Goal: Information Seeking & Learning: Compare options

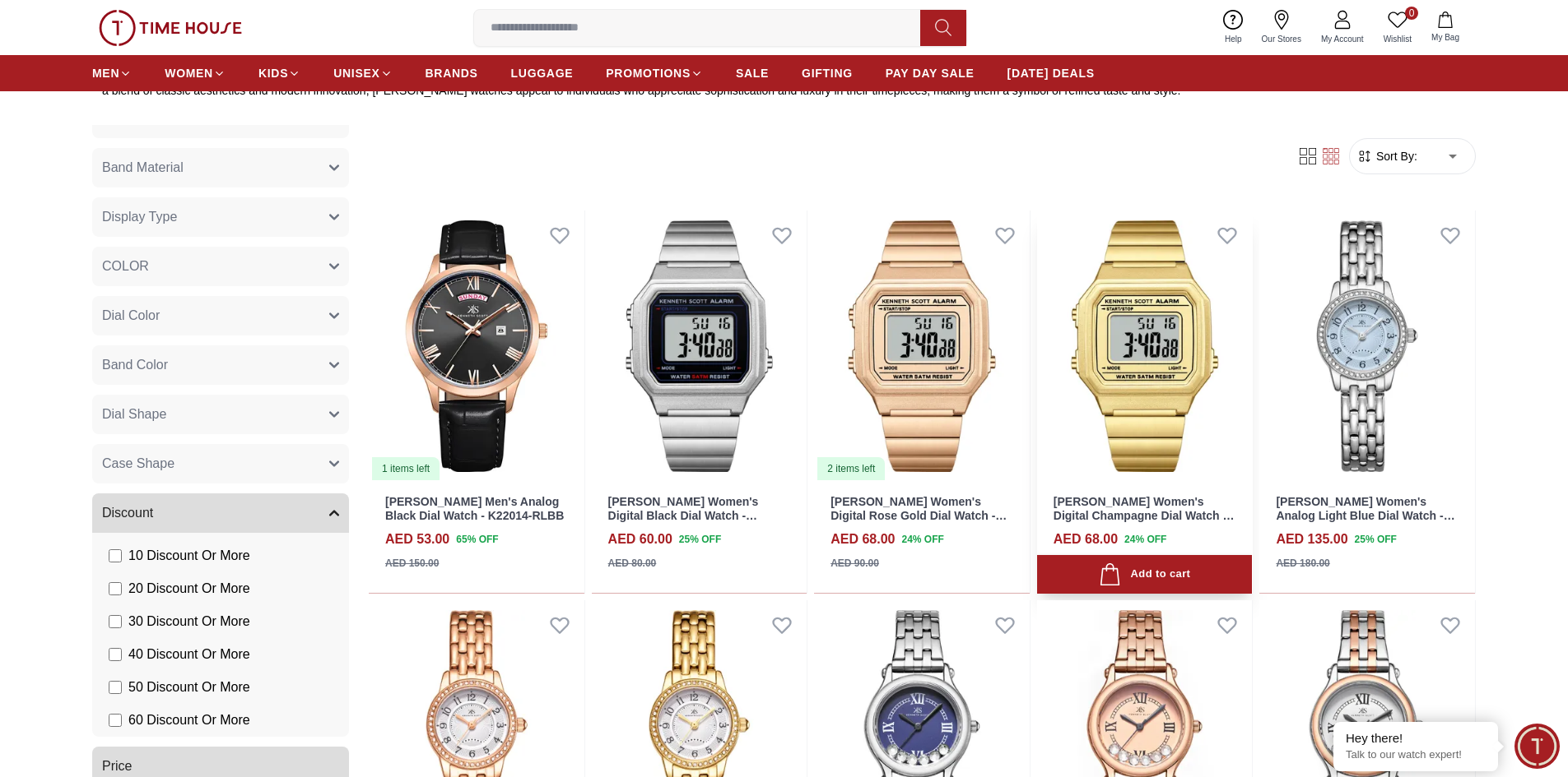
scroll to position [402, 0]
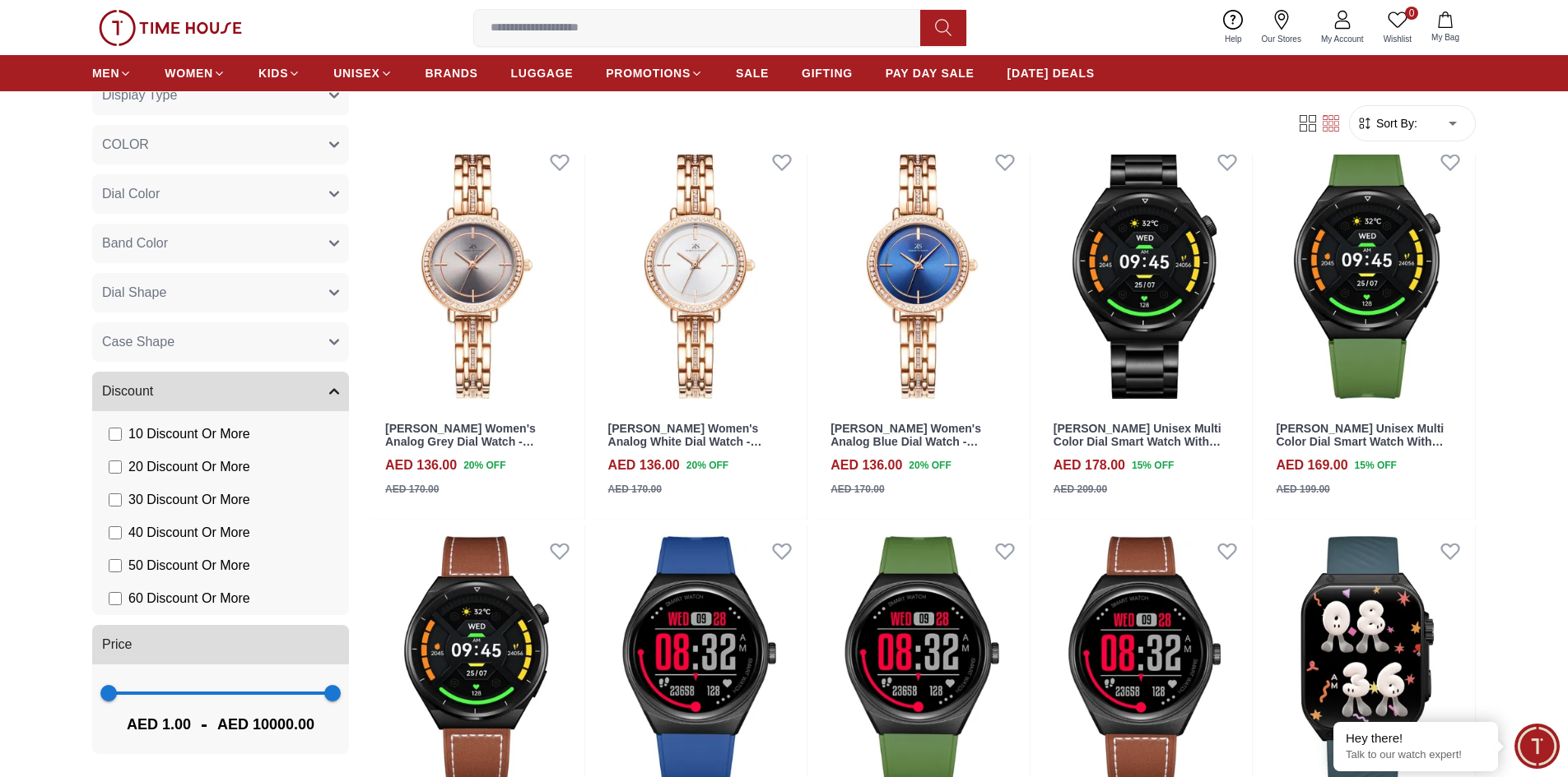
scroll to position [3948, 0]
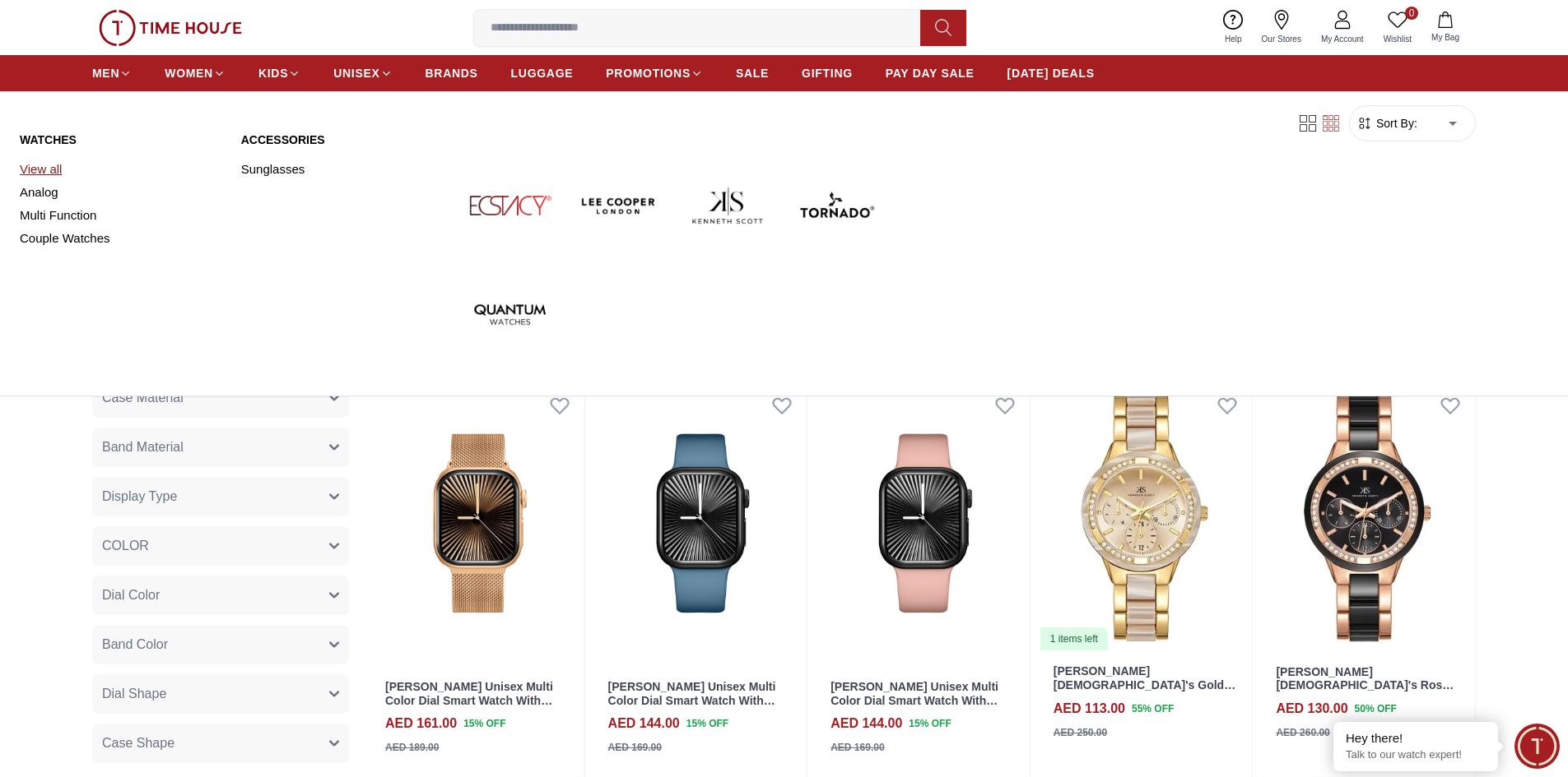
click at [54, 169] on link "View all" at bounding box center [120, 169] width 201 height 23
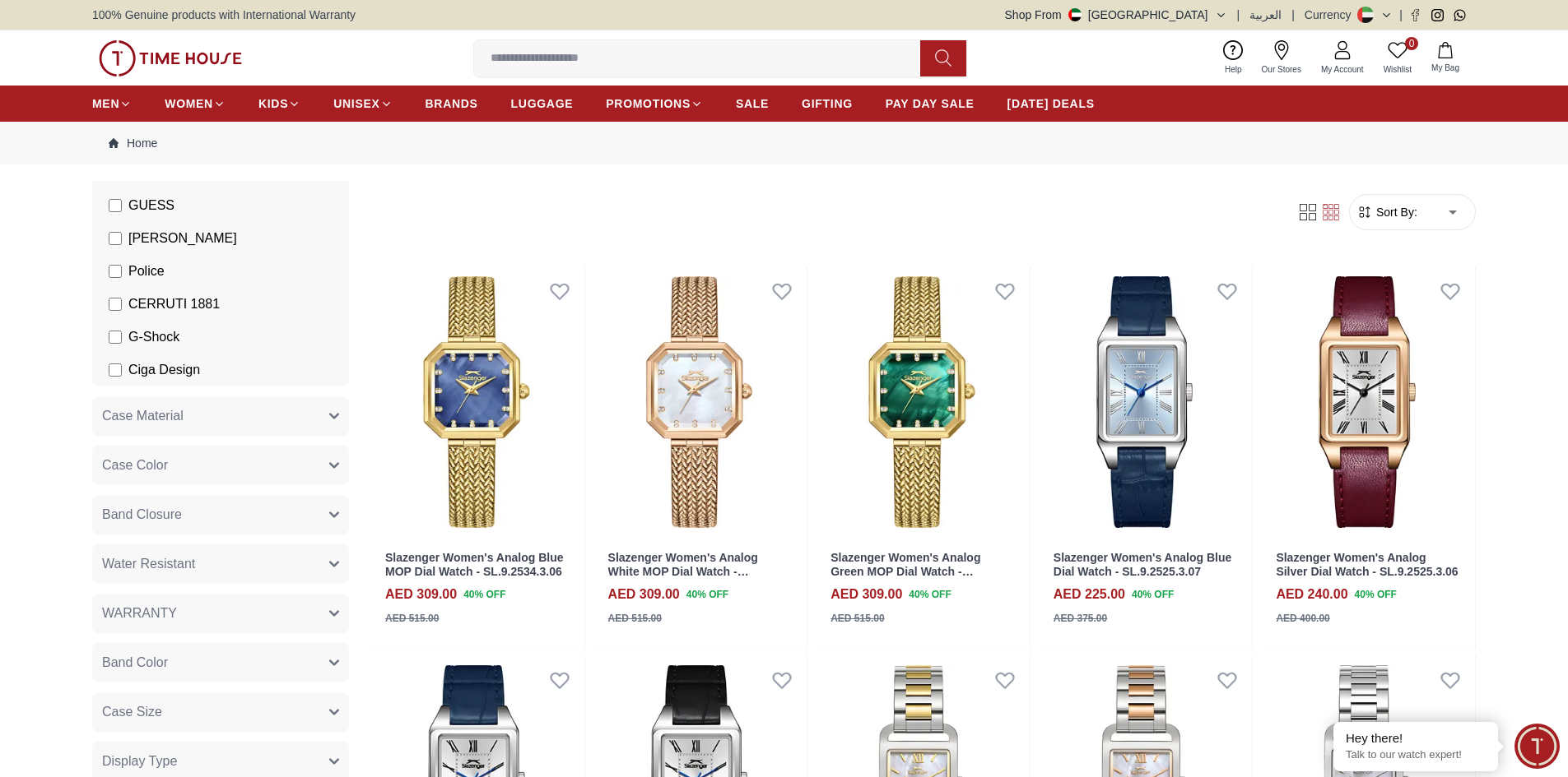
scroll to position [494, 0]
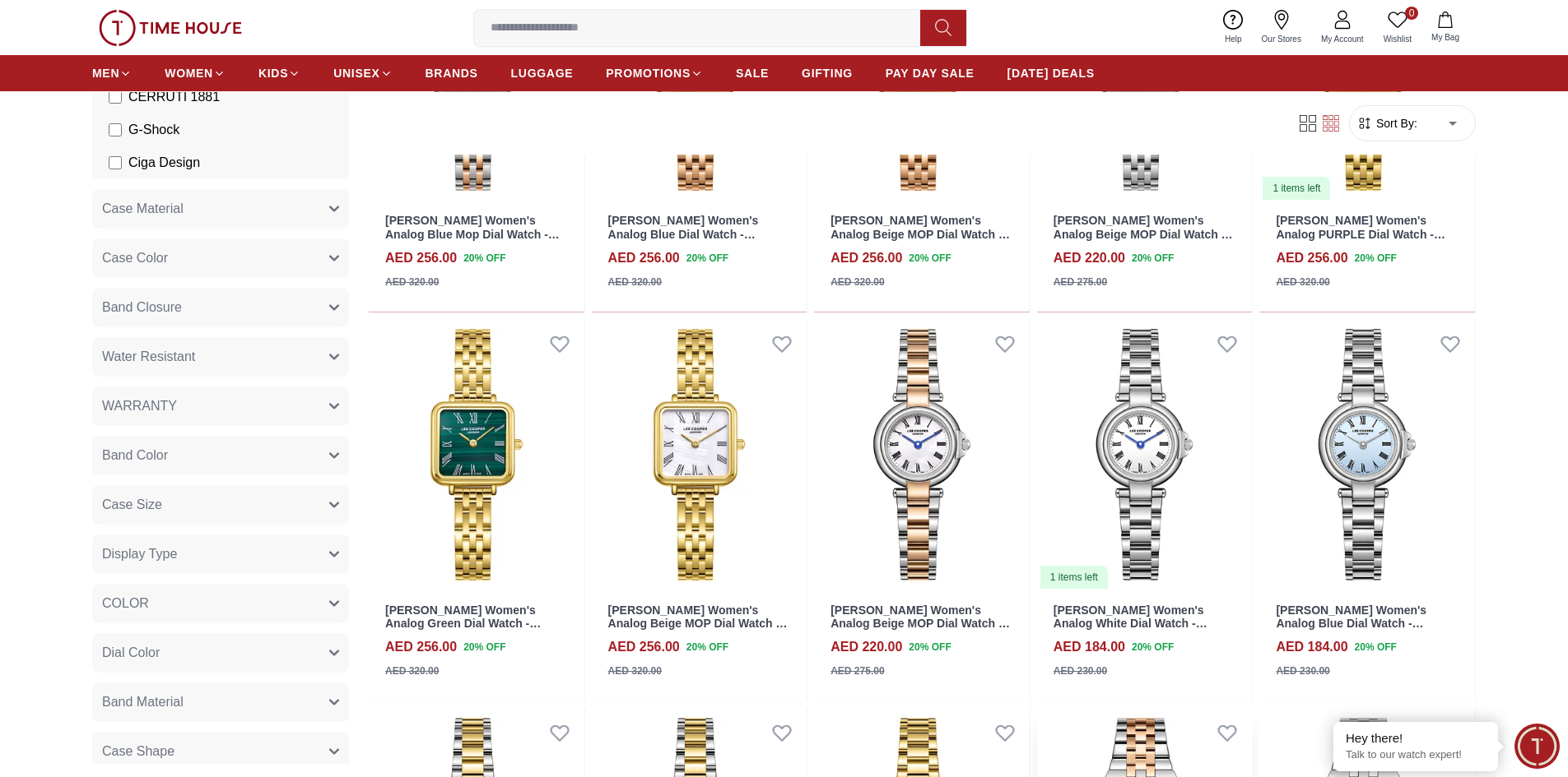
scroll to position [1711, 0]
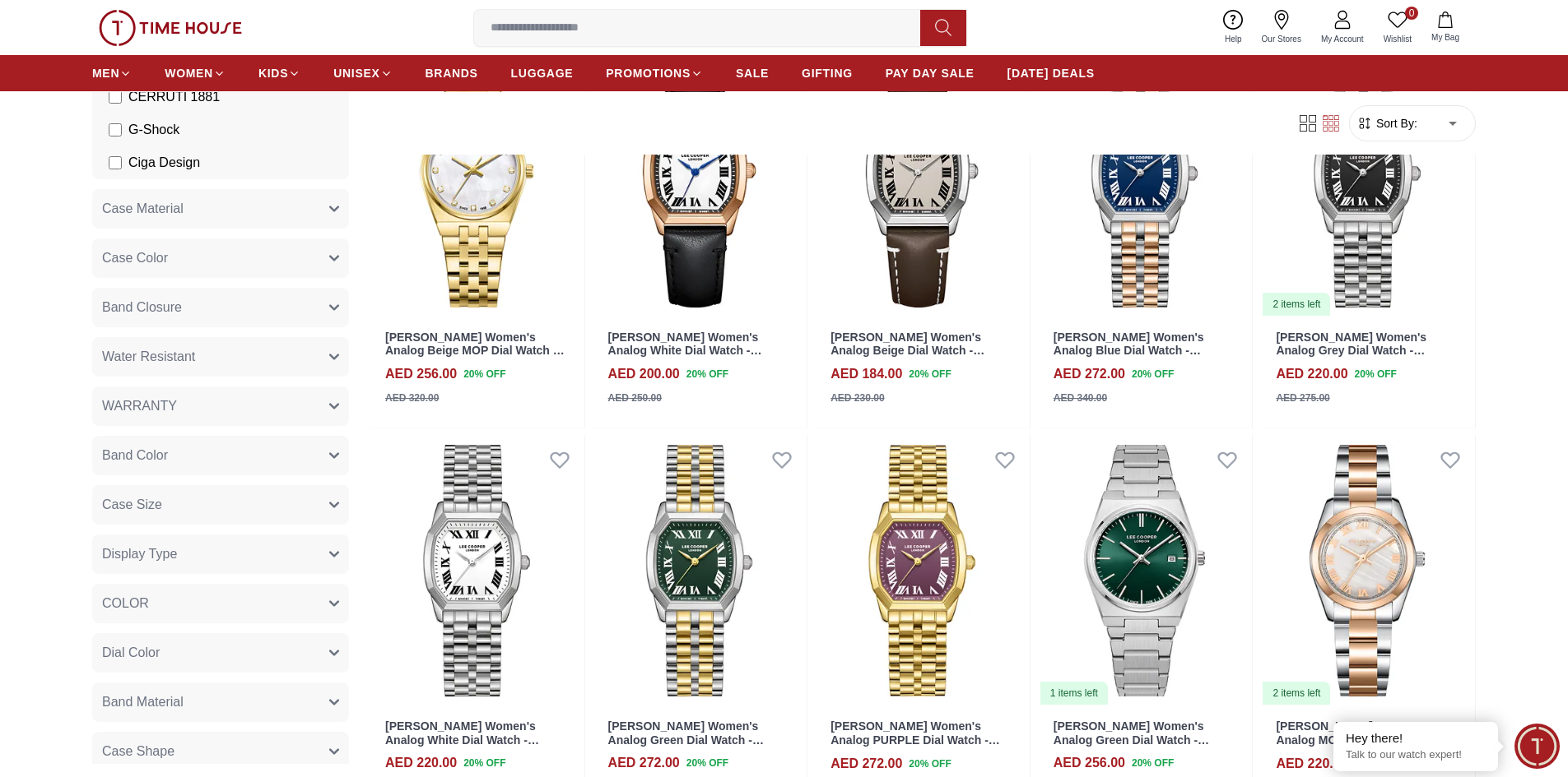
scroll to position [3026, 0]
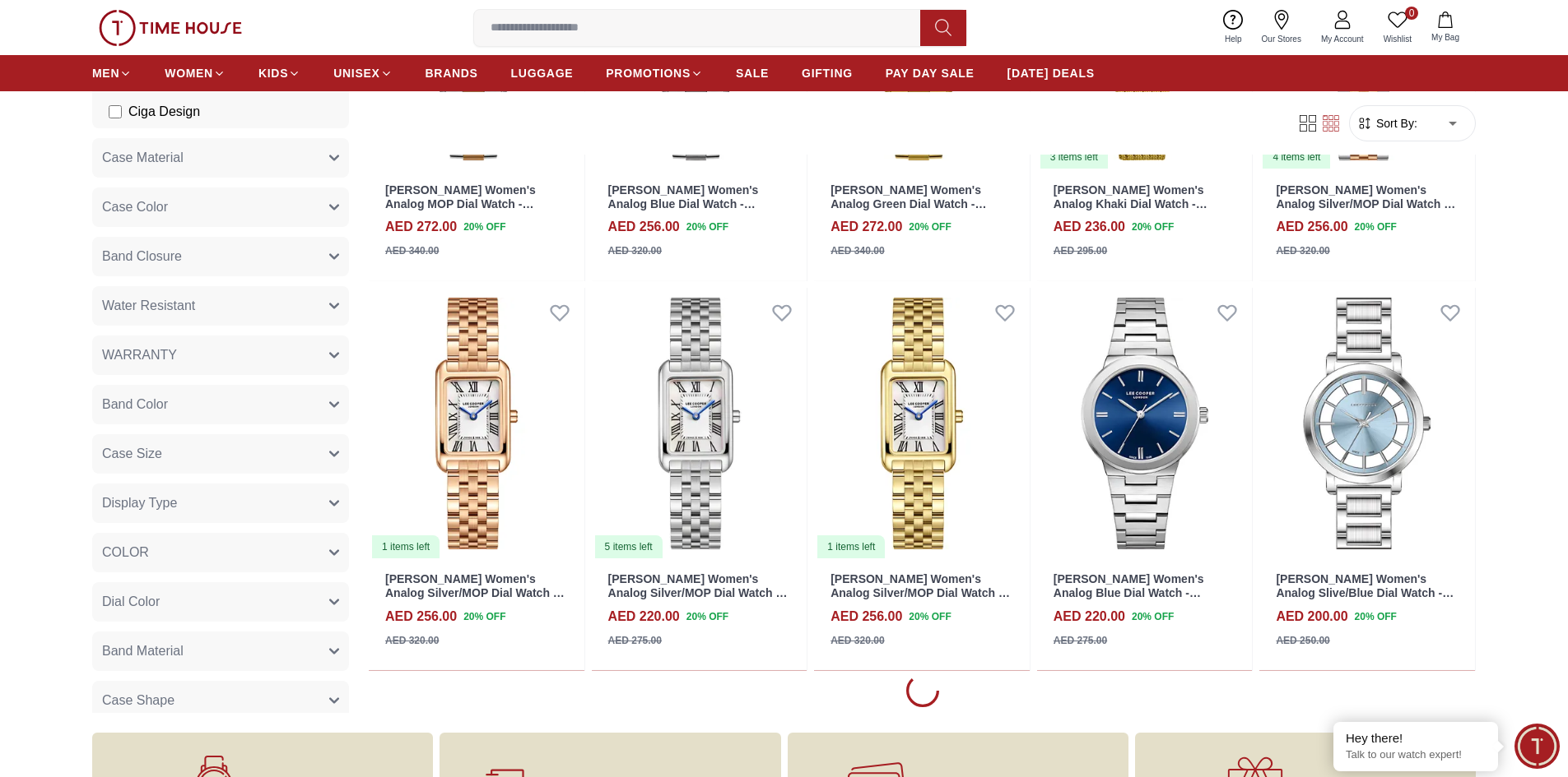
scroll to position [4507, 0]
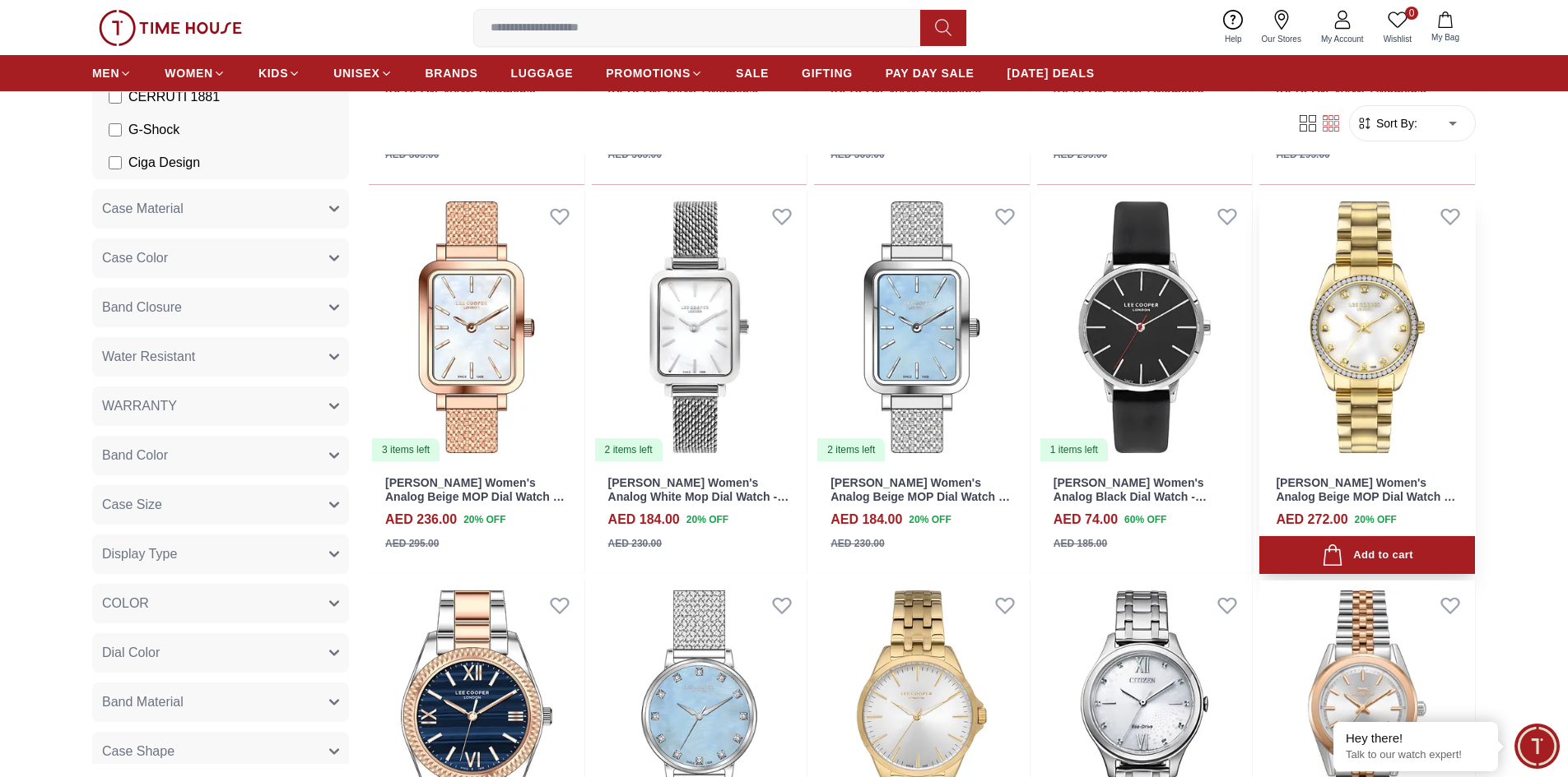
scroll to position [5165, 0]
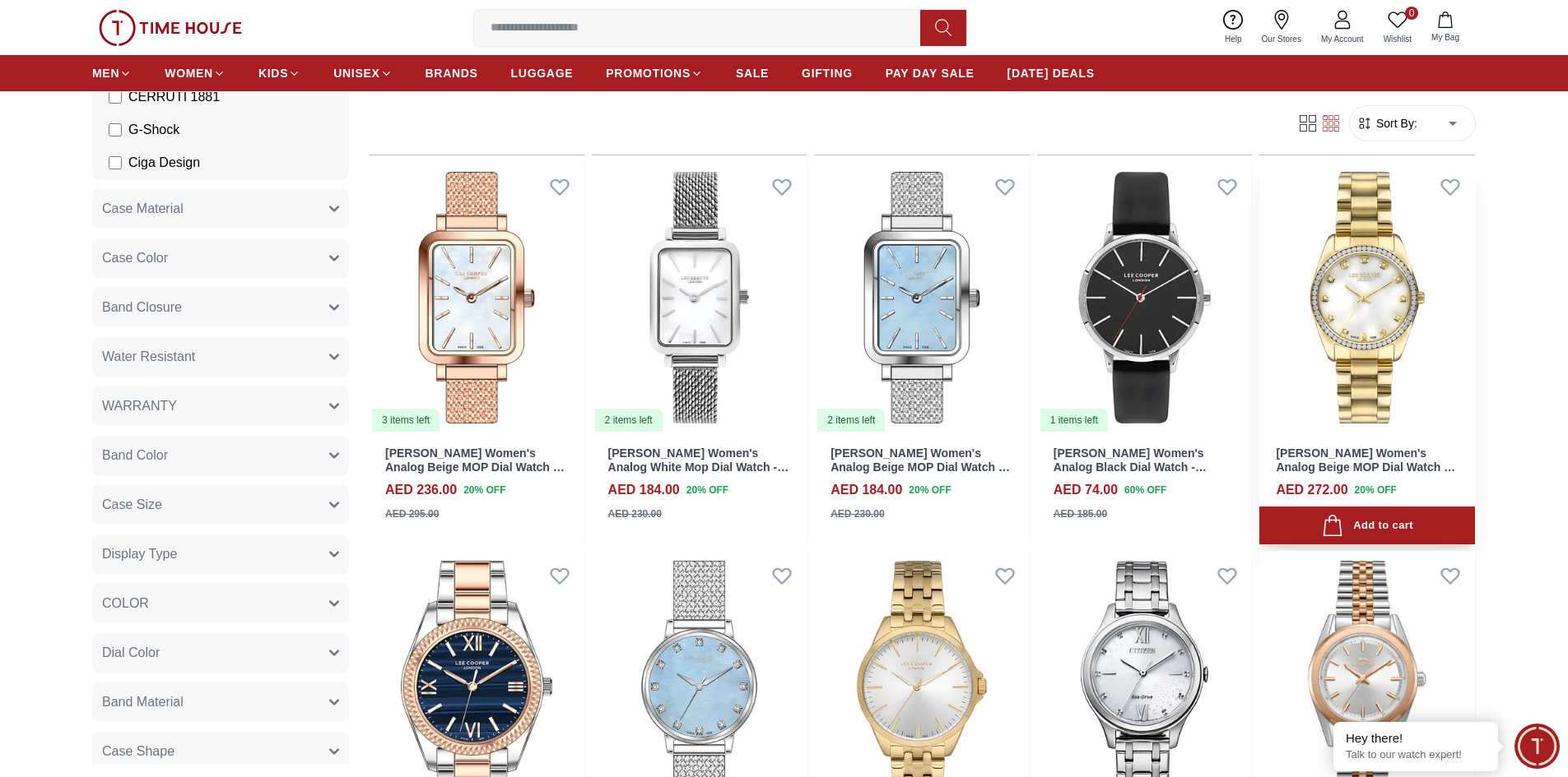
click at [1381, 364] on img at bounding box center [1367, 297] width 216 height 272
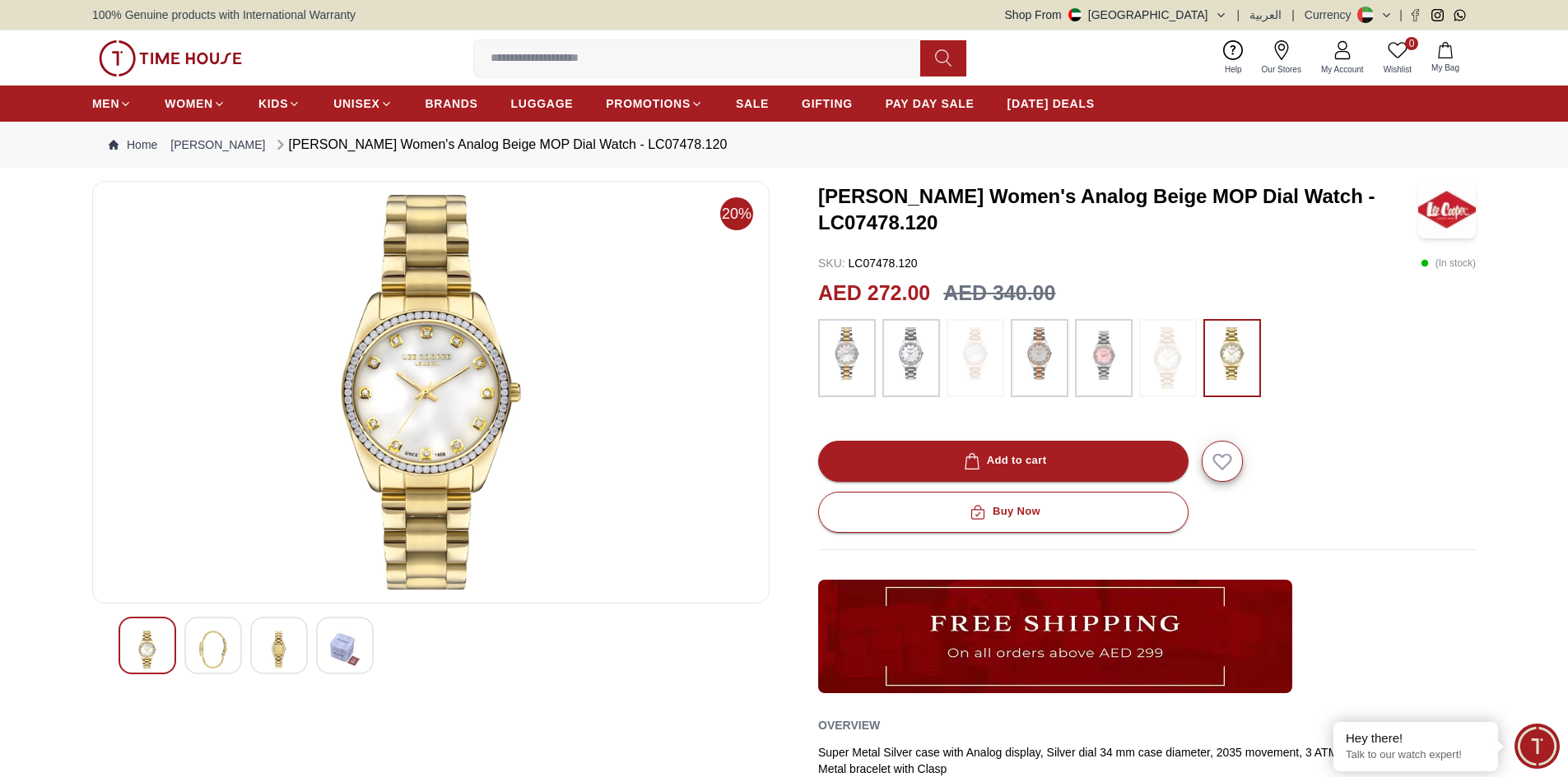
click at [244, 648] on div at bounding box center [431, 645] width 625 height 57
click at [276, 650] on img at bounding box center [279, 650] width 29 height 38
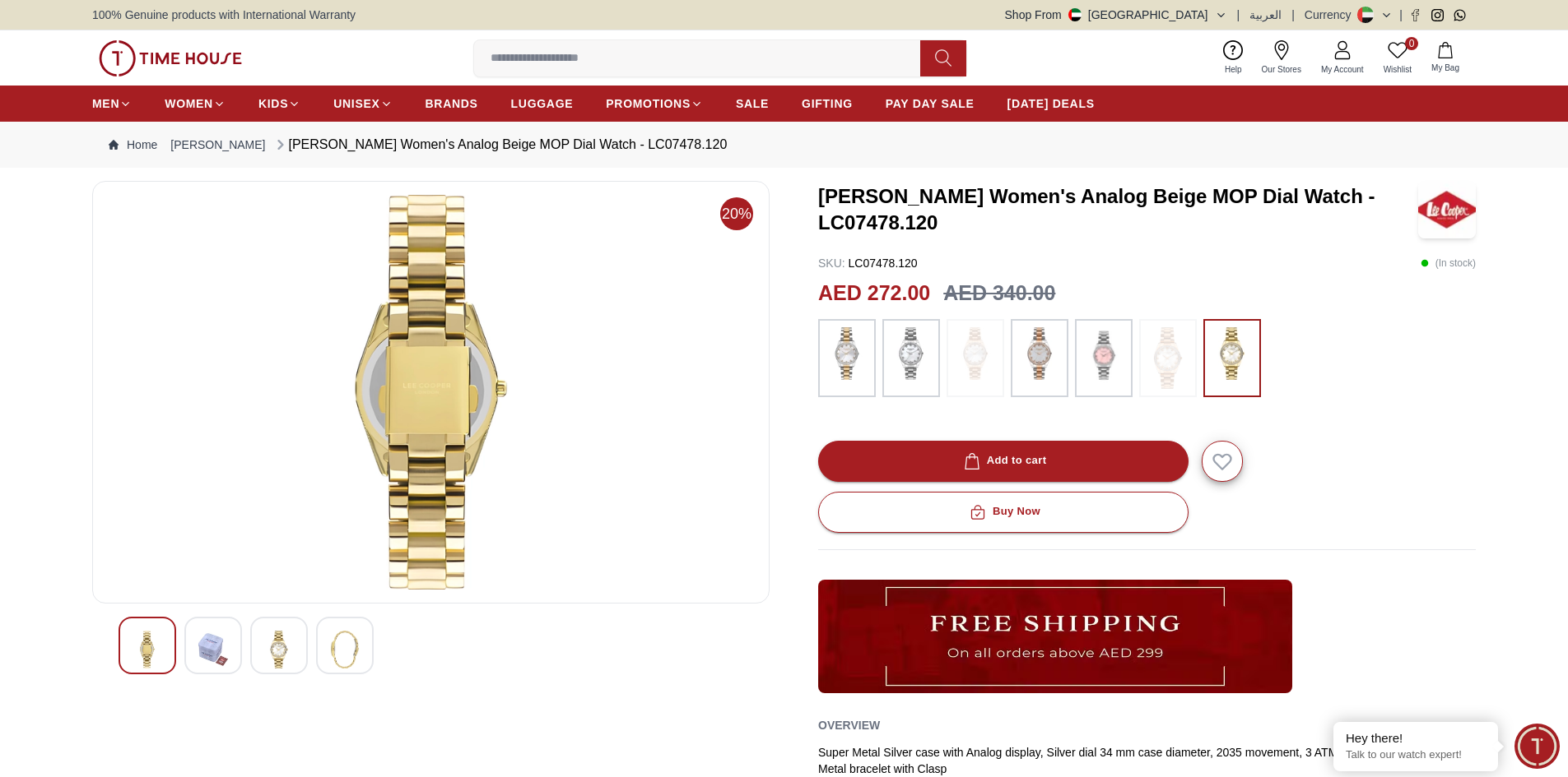
click at [318, 654] on div at bounding box center [344, 645] width 57 height 57
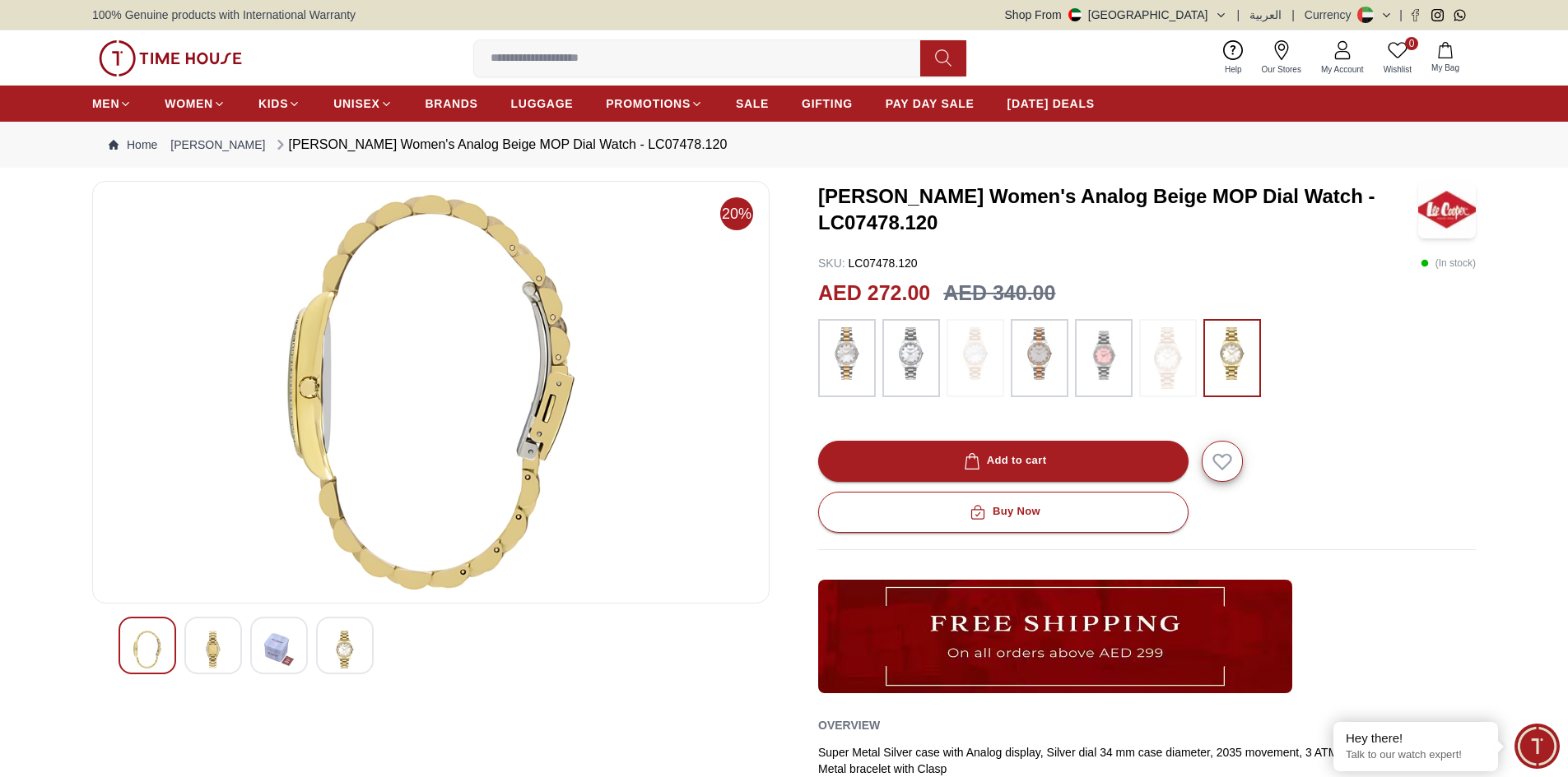
click at [232, 650] on div at bounding box center [213, 645] width 57 height 57
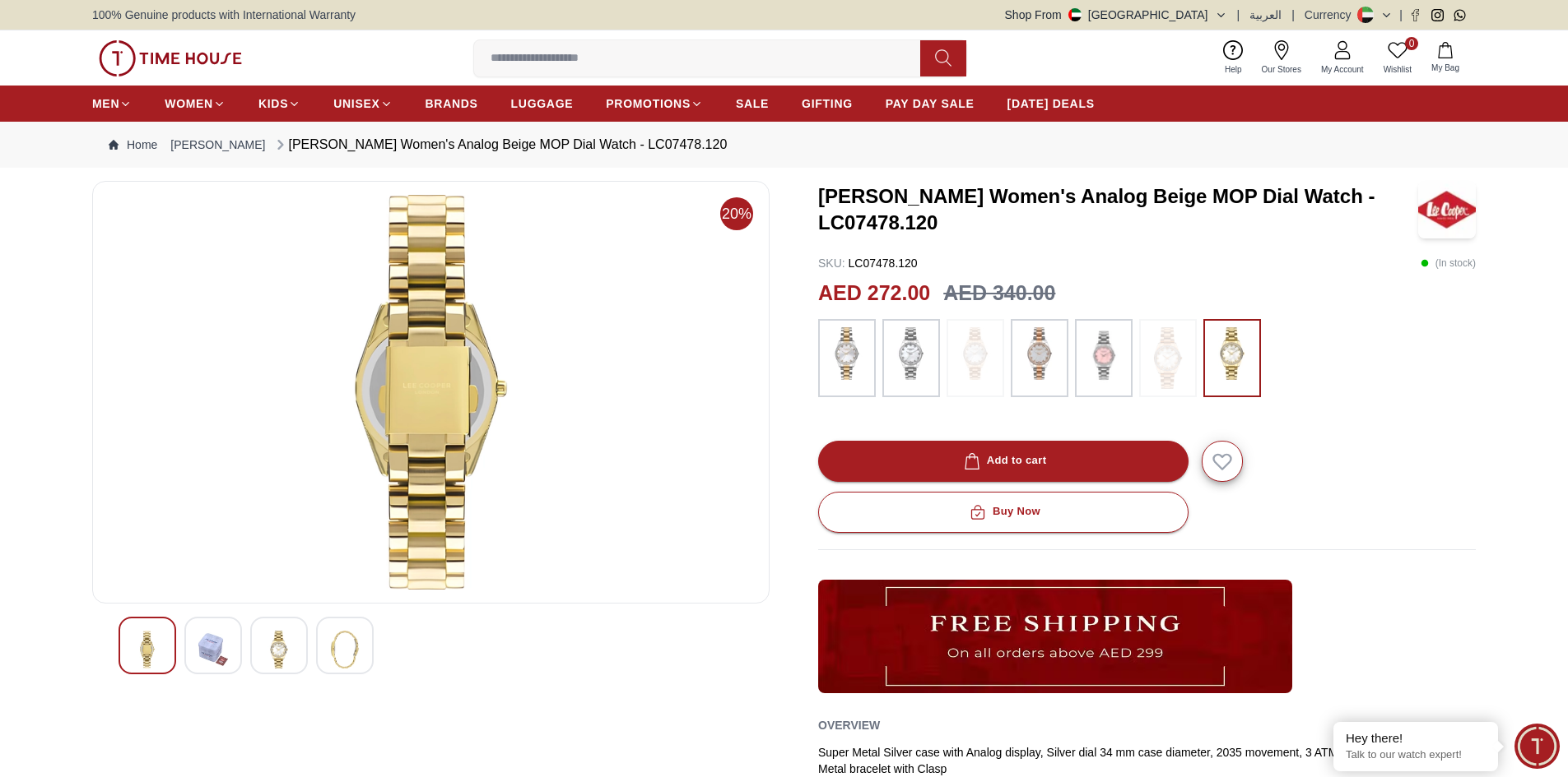
click at [264, 651] on div at bounding box center [279, 645] width 57 height 57
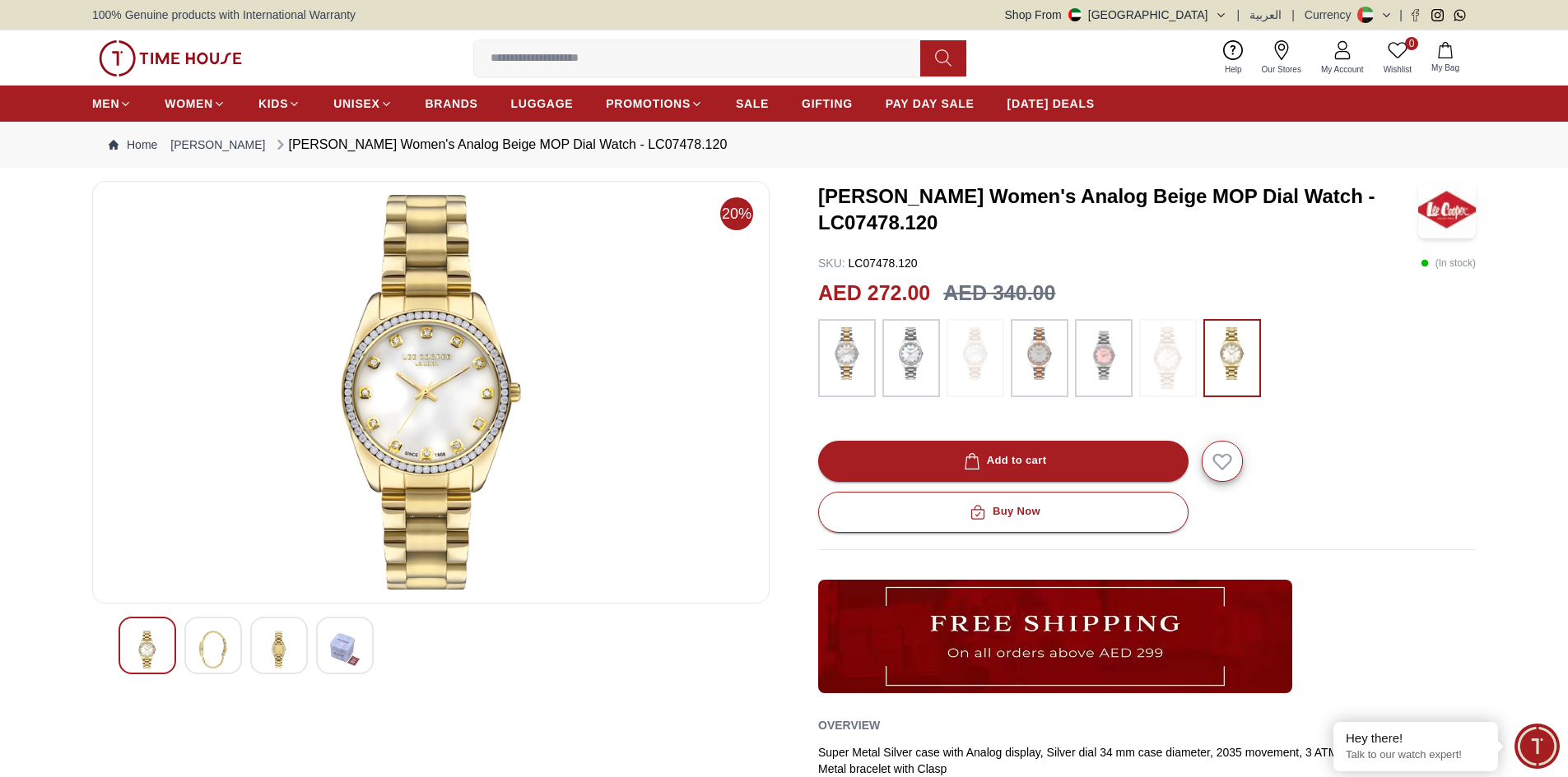
click at [374, 649] on div at bounding box center [431, 645] width 625 height 57
click at [348, 649] on img at bounding box center [344, 650] width 29 height 38
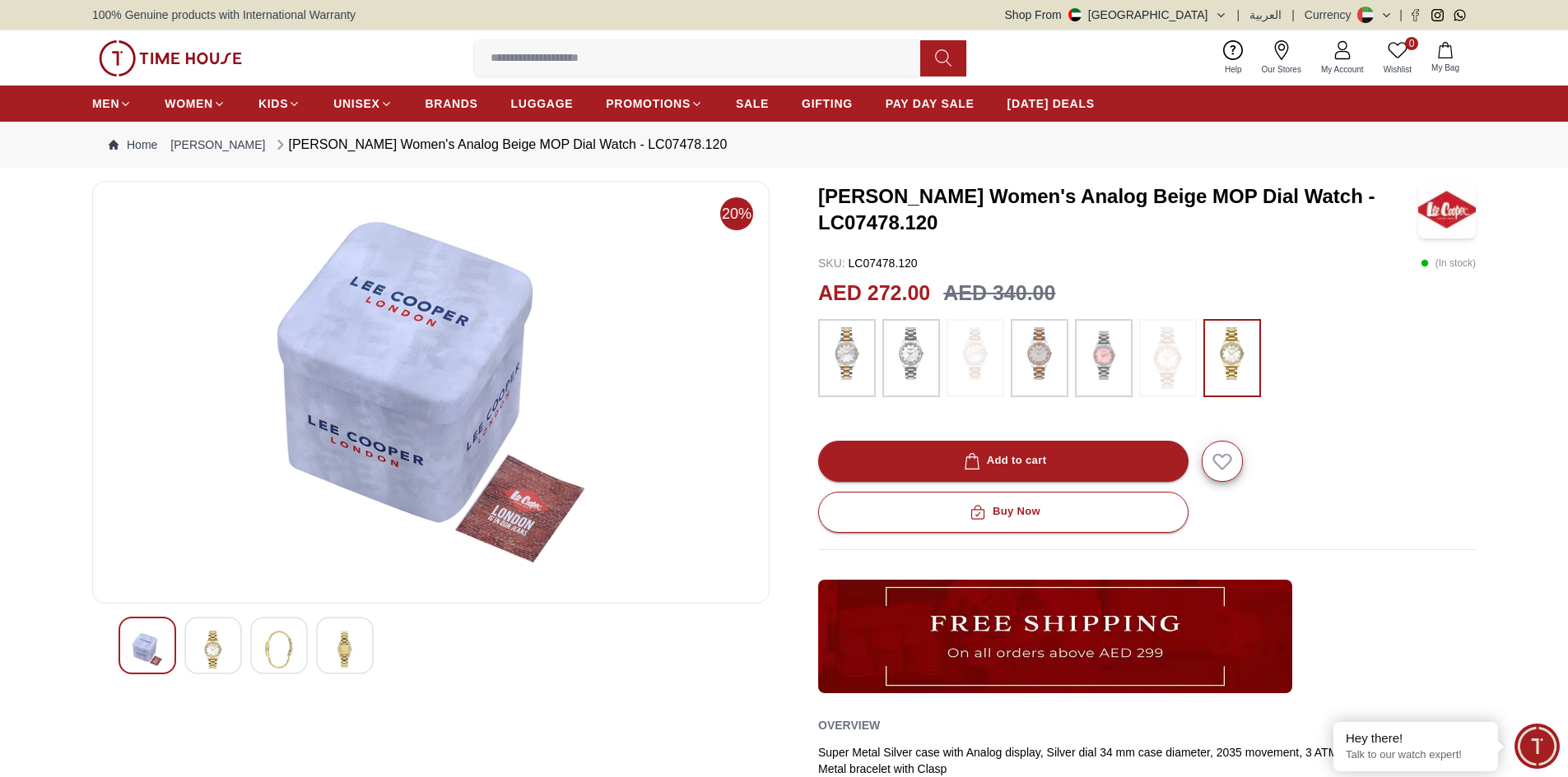
click at [781, 418] on div "20% [PERSON_NAME] Women's Analog Beige MOP Dial Watch - LC07478.120 SKU : LC074…" at bounding box center [784, 545] width 1384 height 729
click at [736, 370] on img at bounding box center [431, 392] width 649 height 395
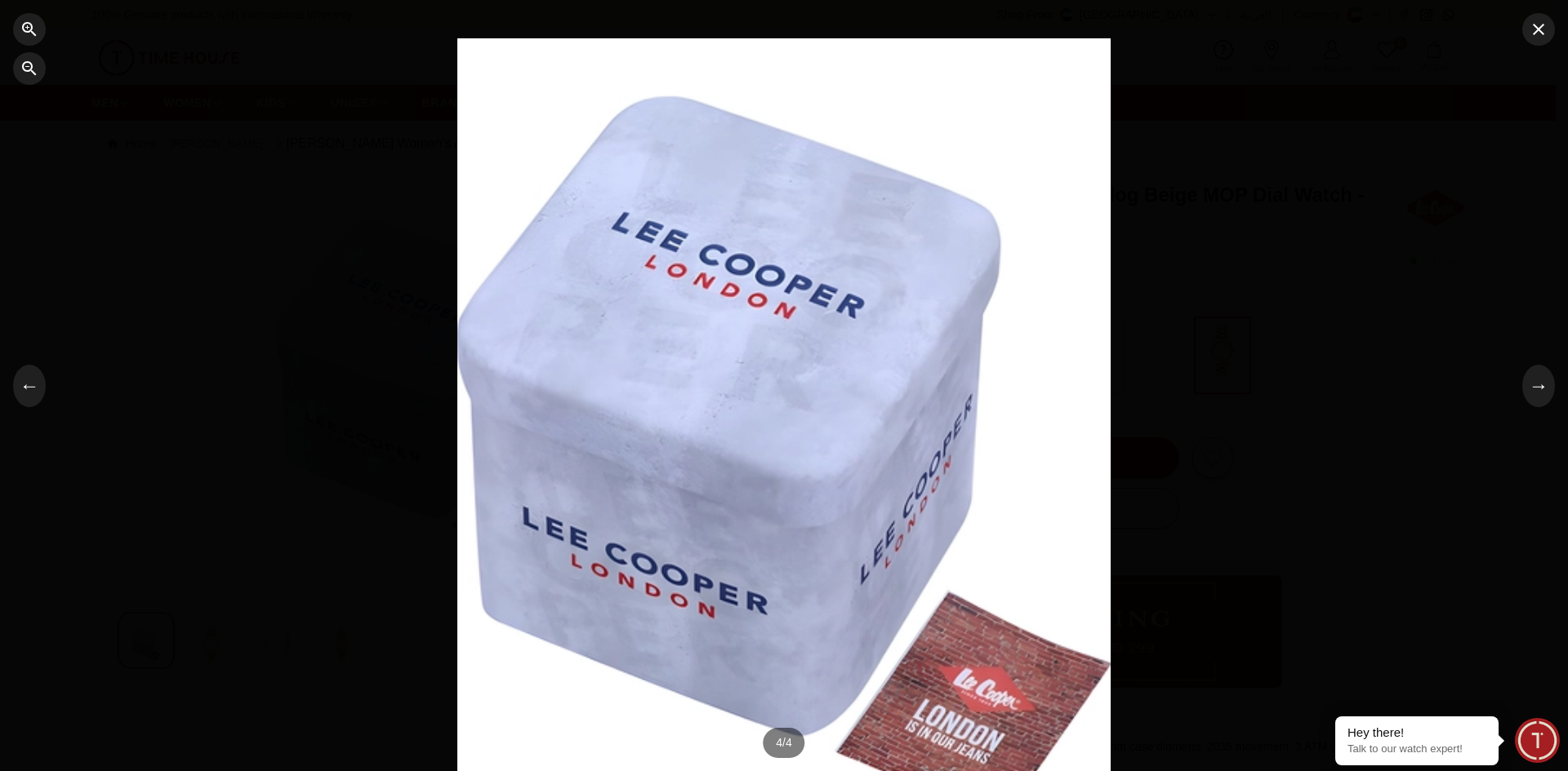
click at [106, 139] on div at bounding box center [784, 386] width 1568 height 771
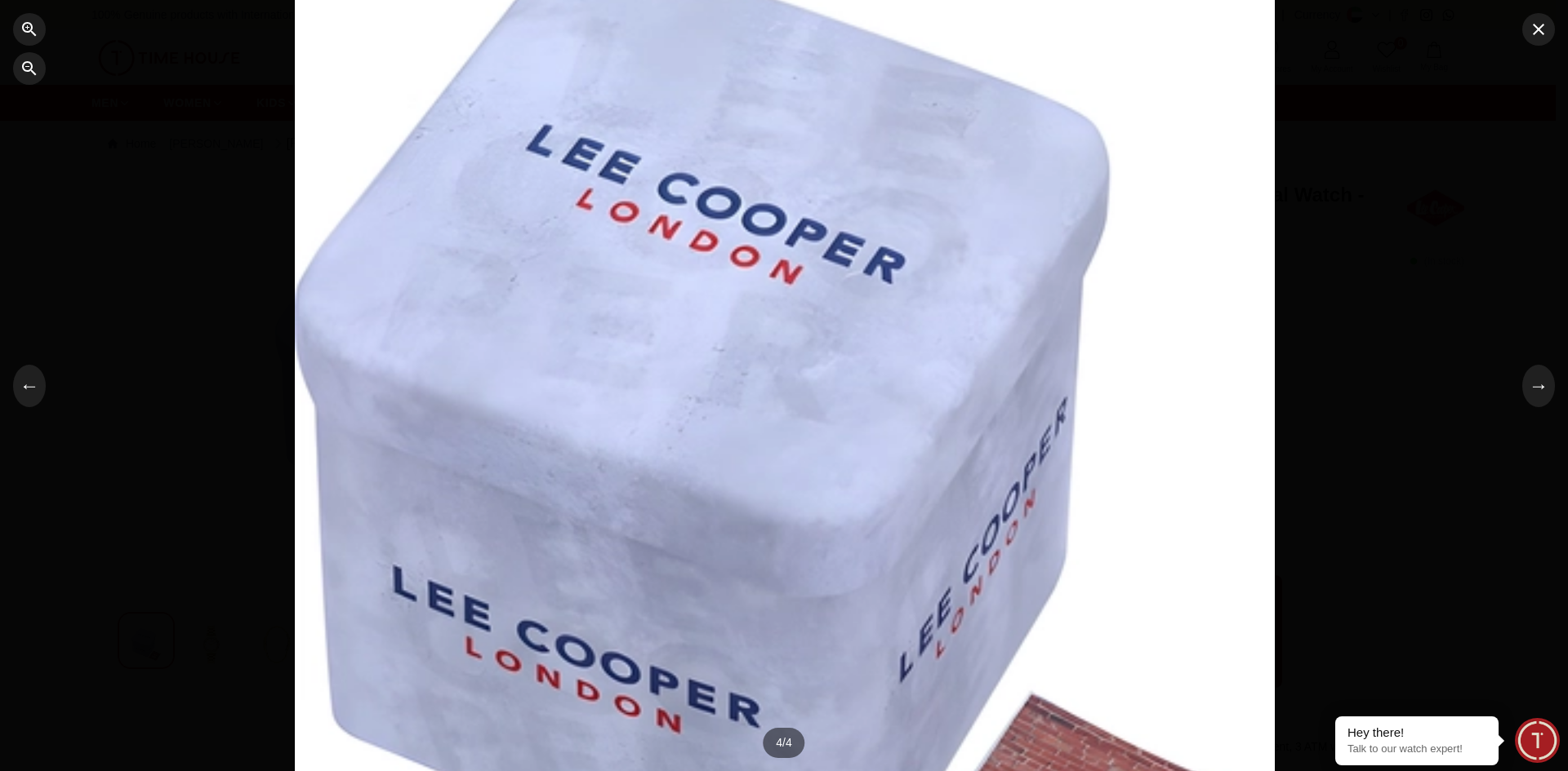
click at [27, 103] on div at bounding box center [784, 386] width 1568 height 771
click at [23, 76] on icon "button" at bounding box center [29, 68] width 20 height 20
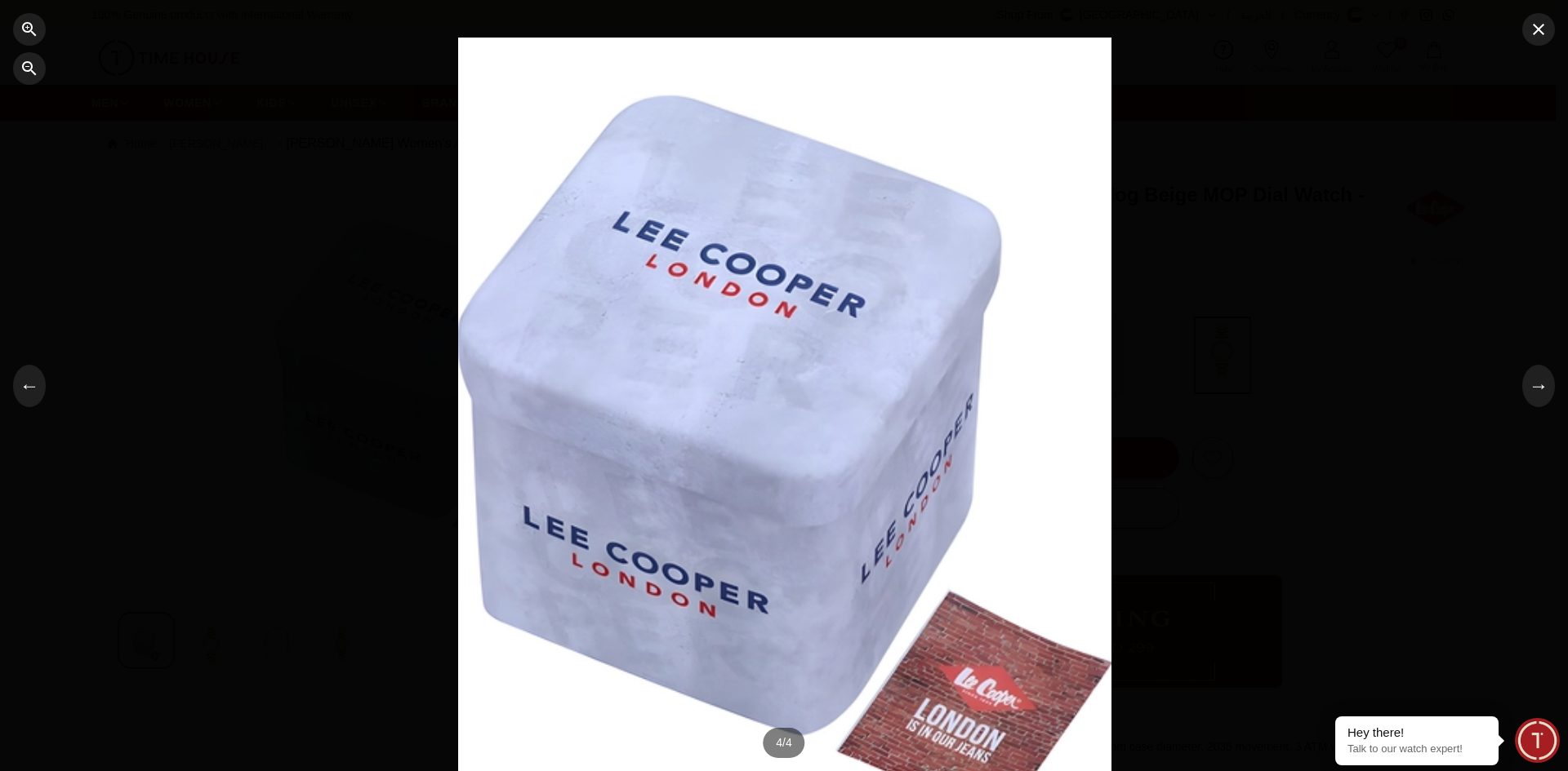
click at [1555, 146] on div at bounding box center [784, 386] width 1568 height 771
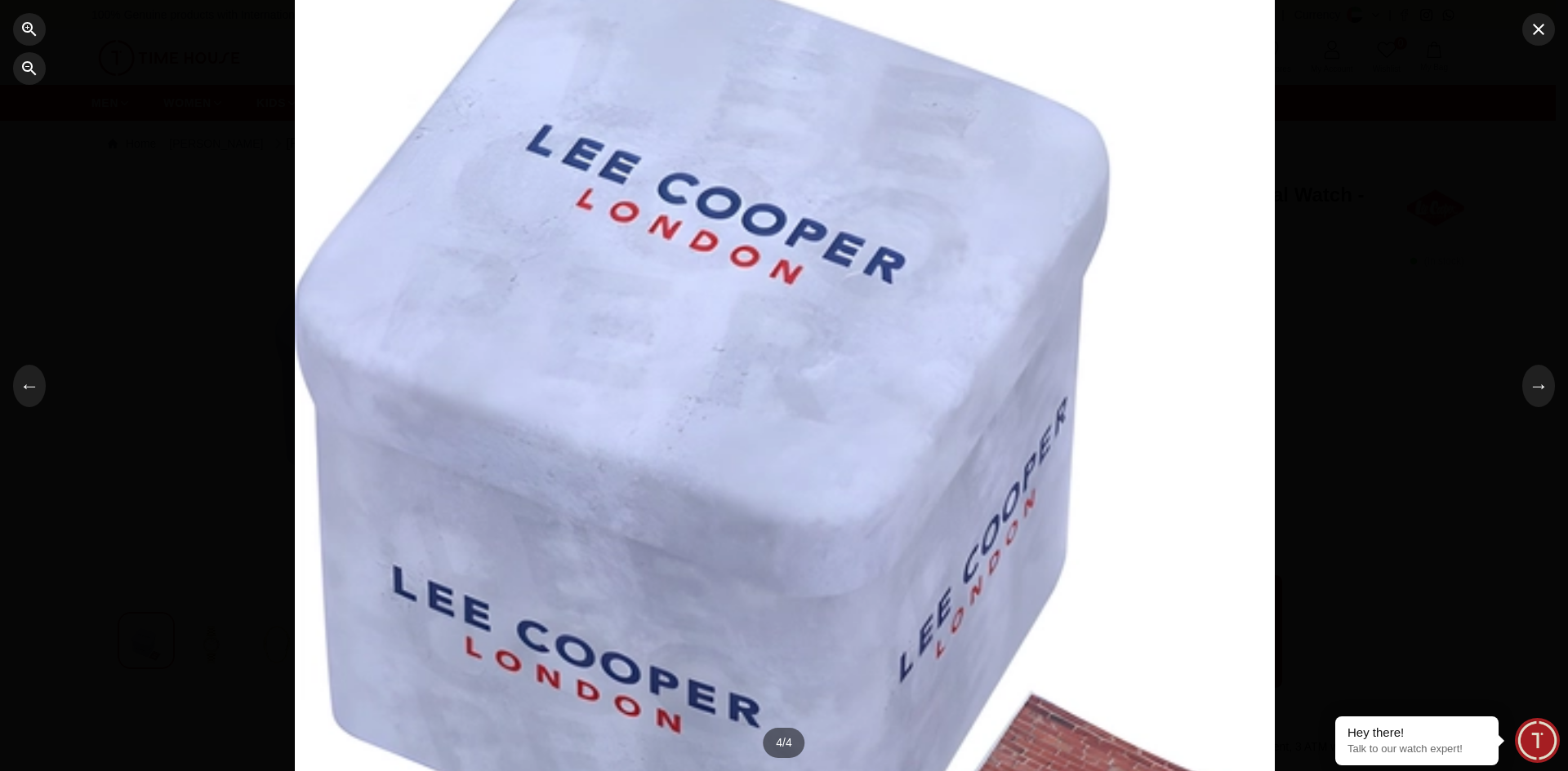
click at [1555, 37] on div at bounding box center [784, 386] width 1568 height 771
click at [1542, 32] on icon "button" at bounding box center [1538, 29] width 11 height 11
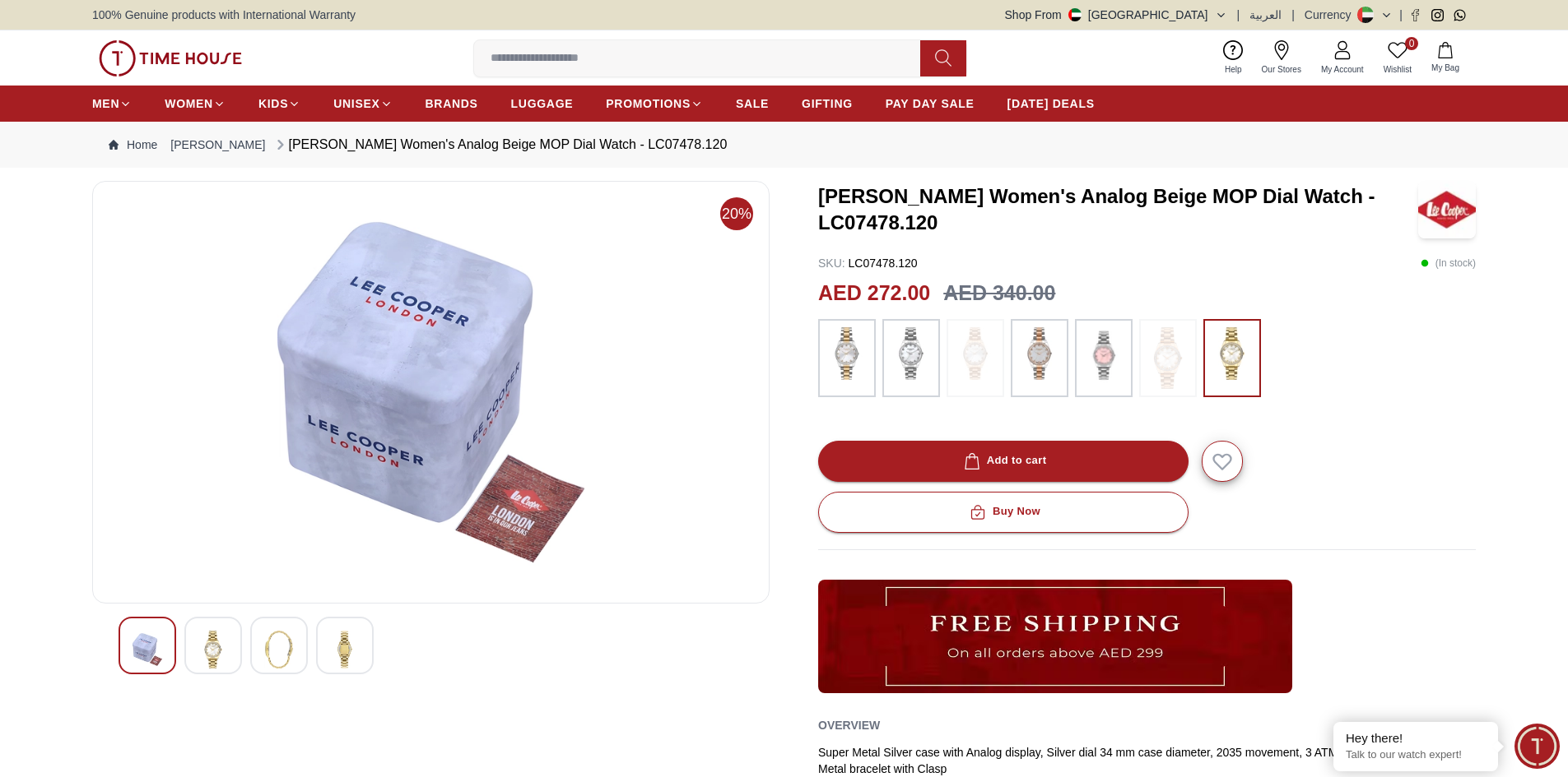
click at [200, 653] on img at bounding box center [213, 650] width 29 height 38
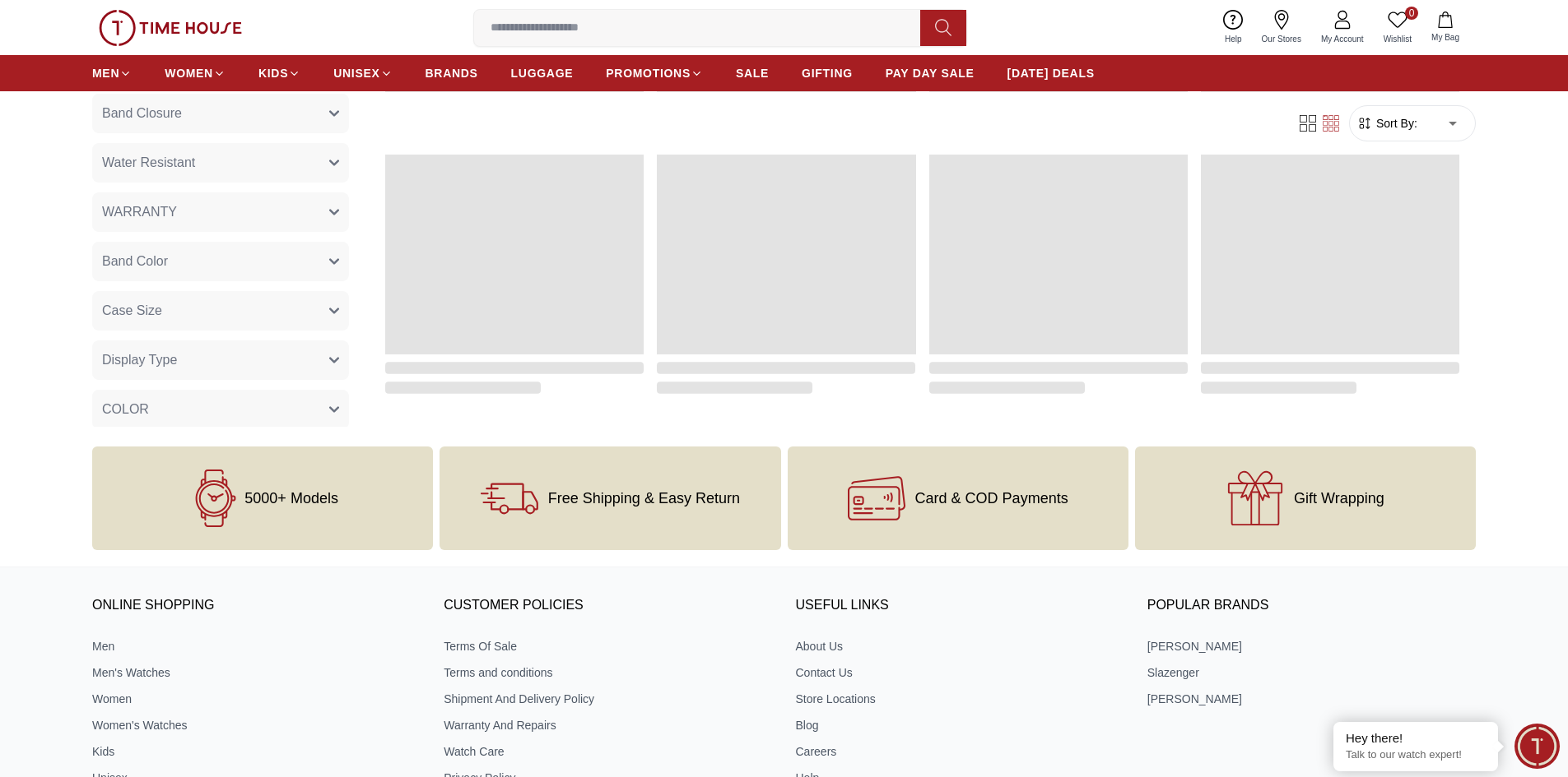
scroll to position [974, 0]
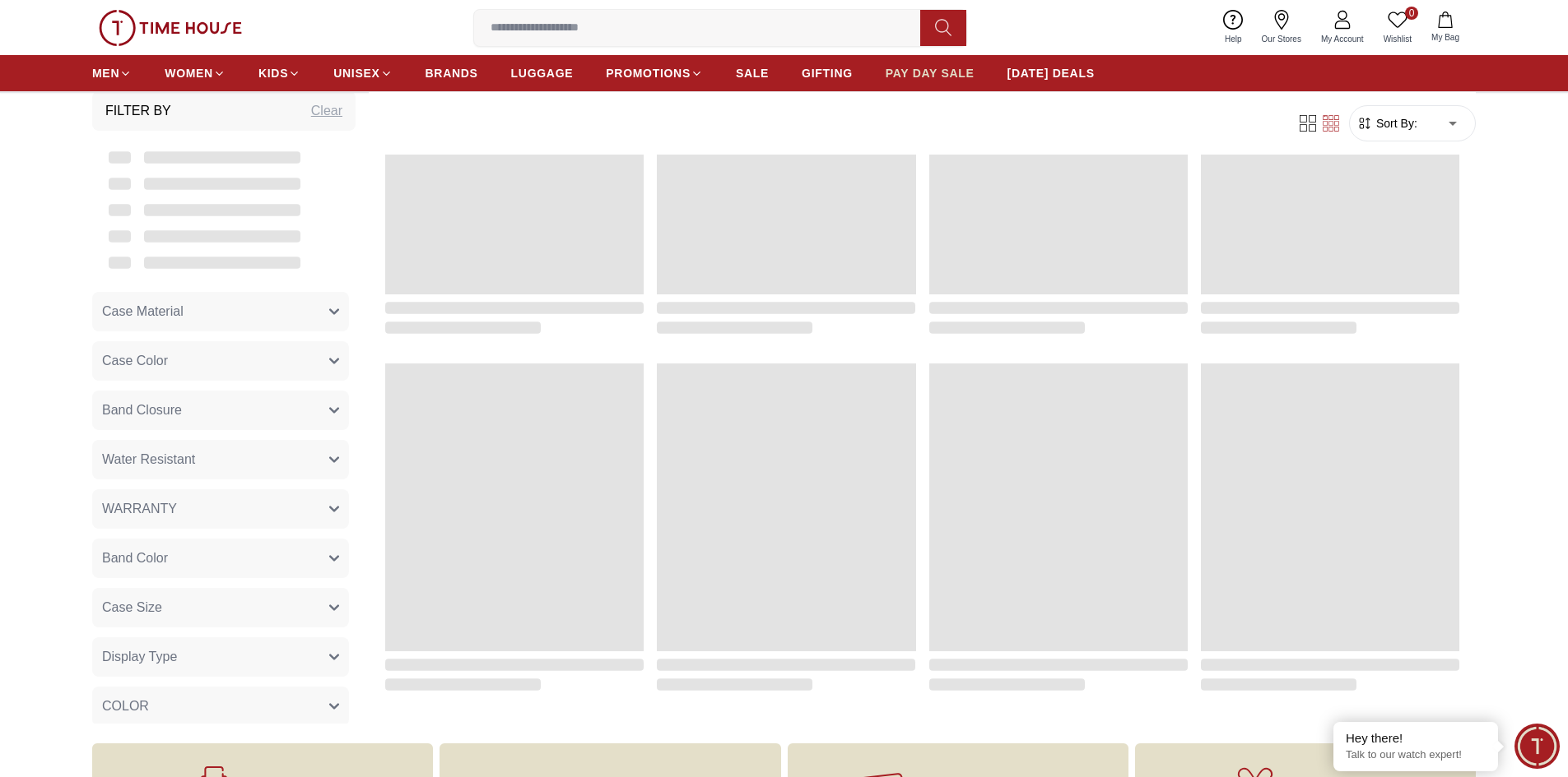
click at [932, 81] on span "PAY DAY SALE" at bounding box center [930, 72] width 88 height 16
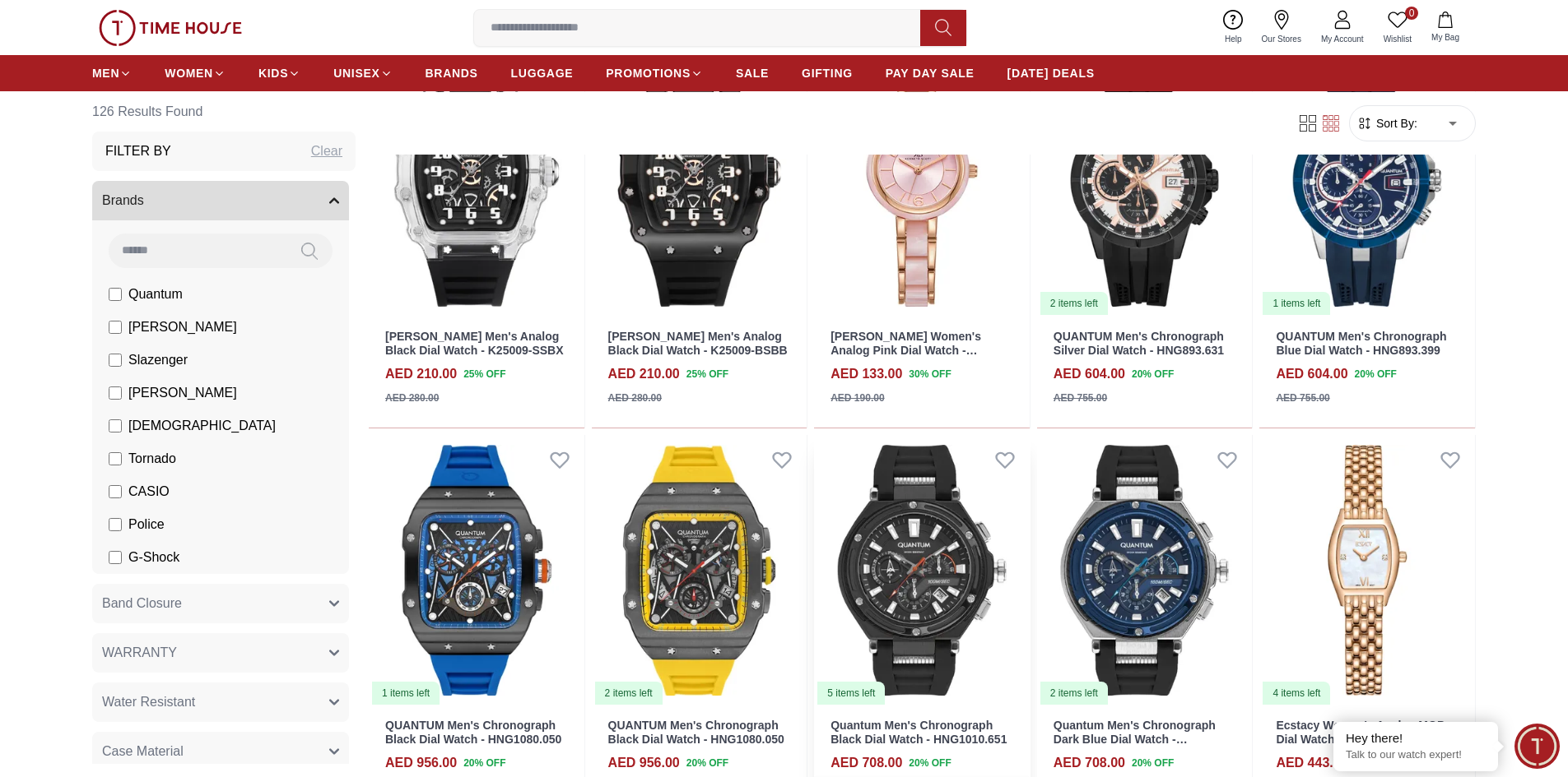
scroll to position [3454, 0]
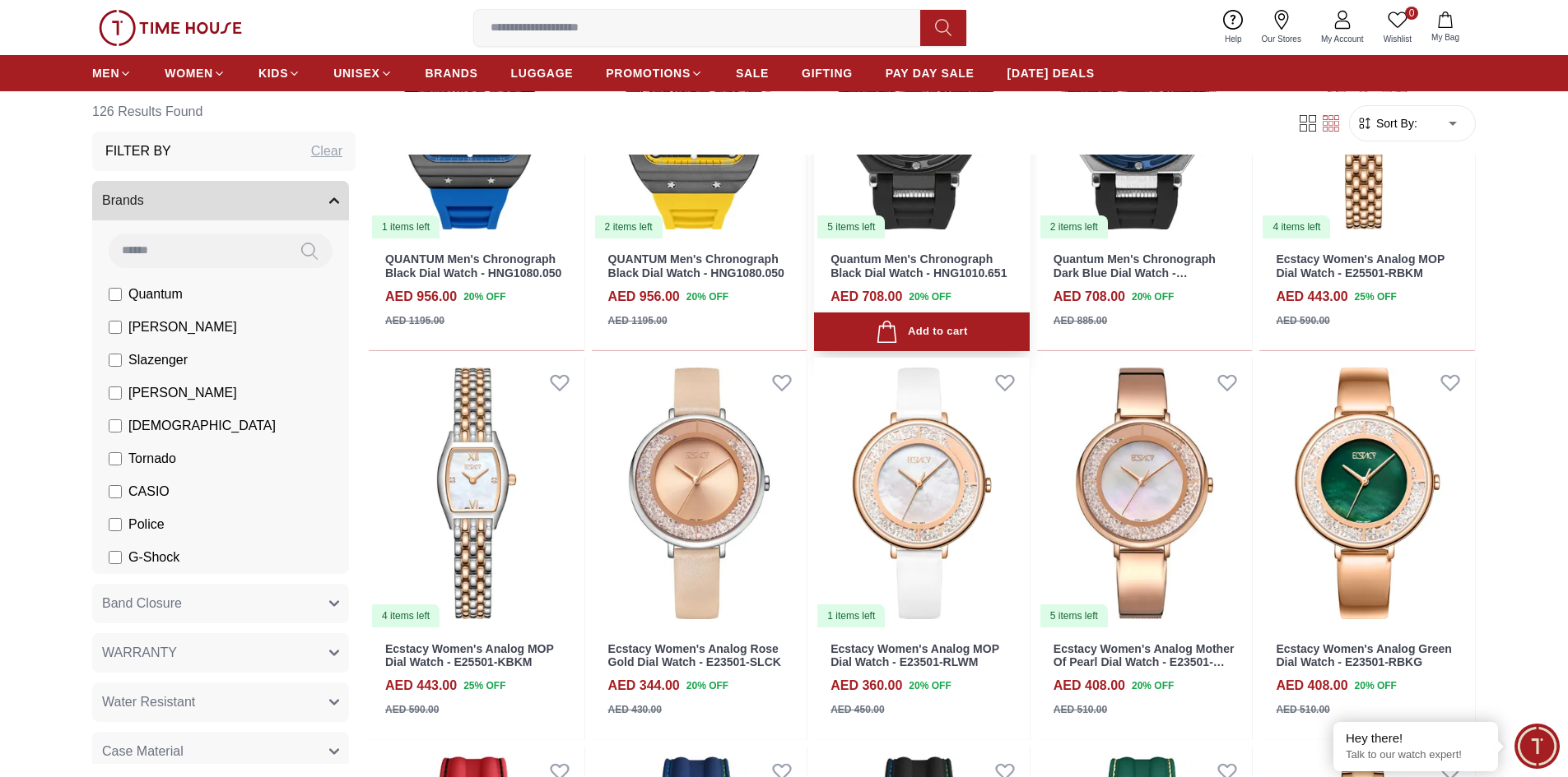
scroll to position [3619, 0]
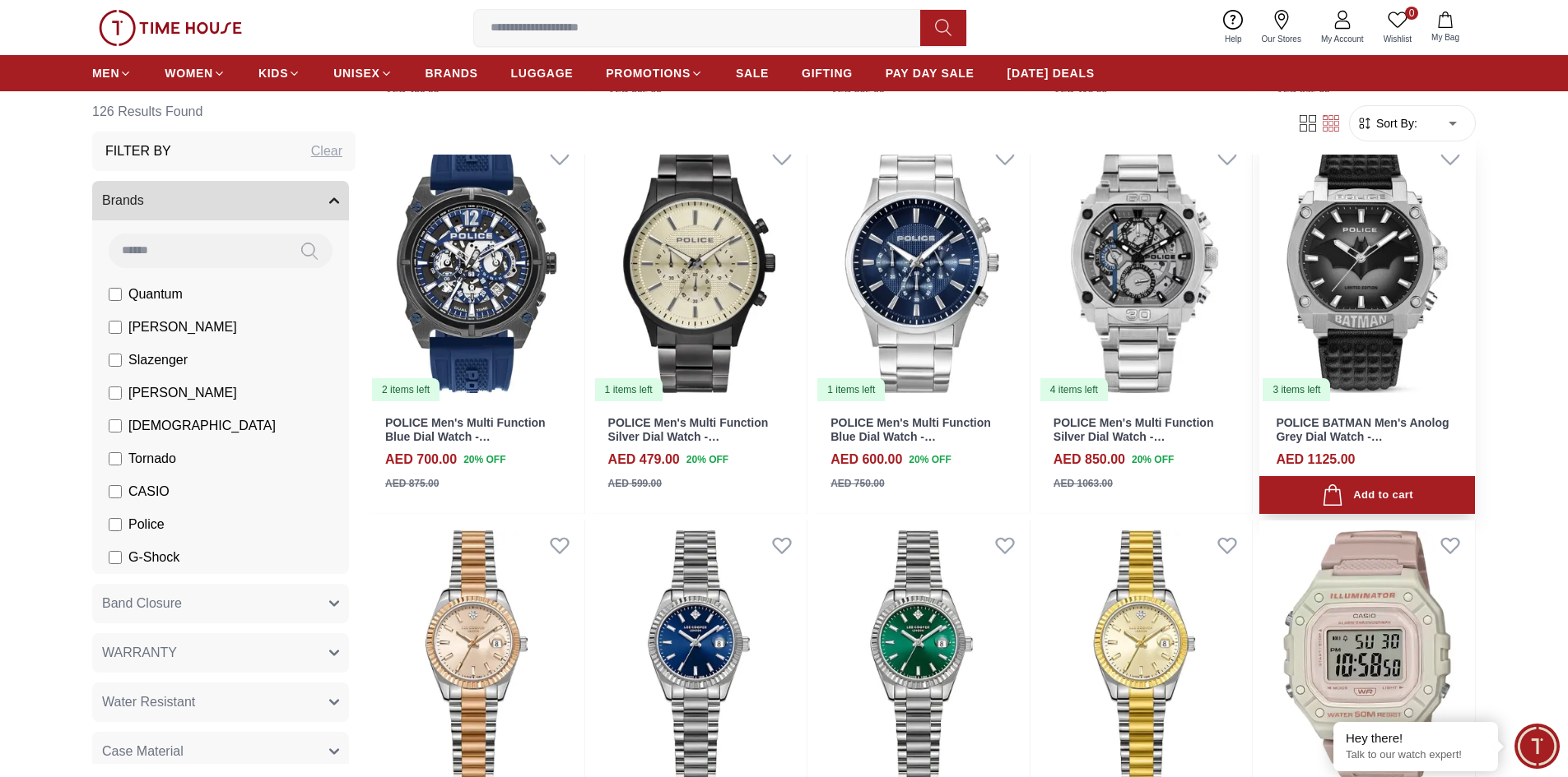
scroll to position [5592, 0]
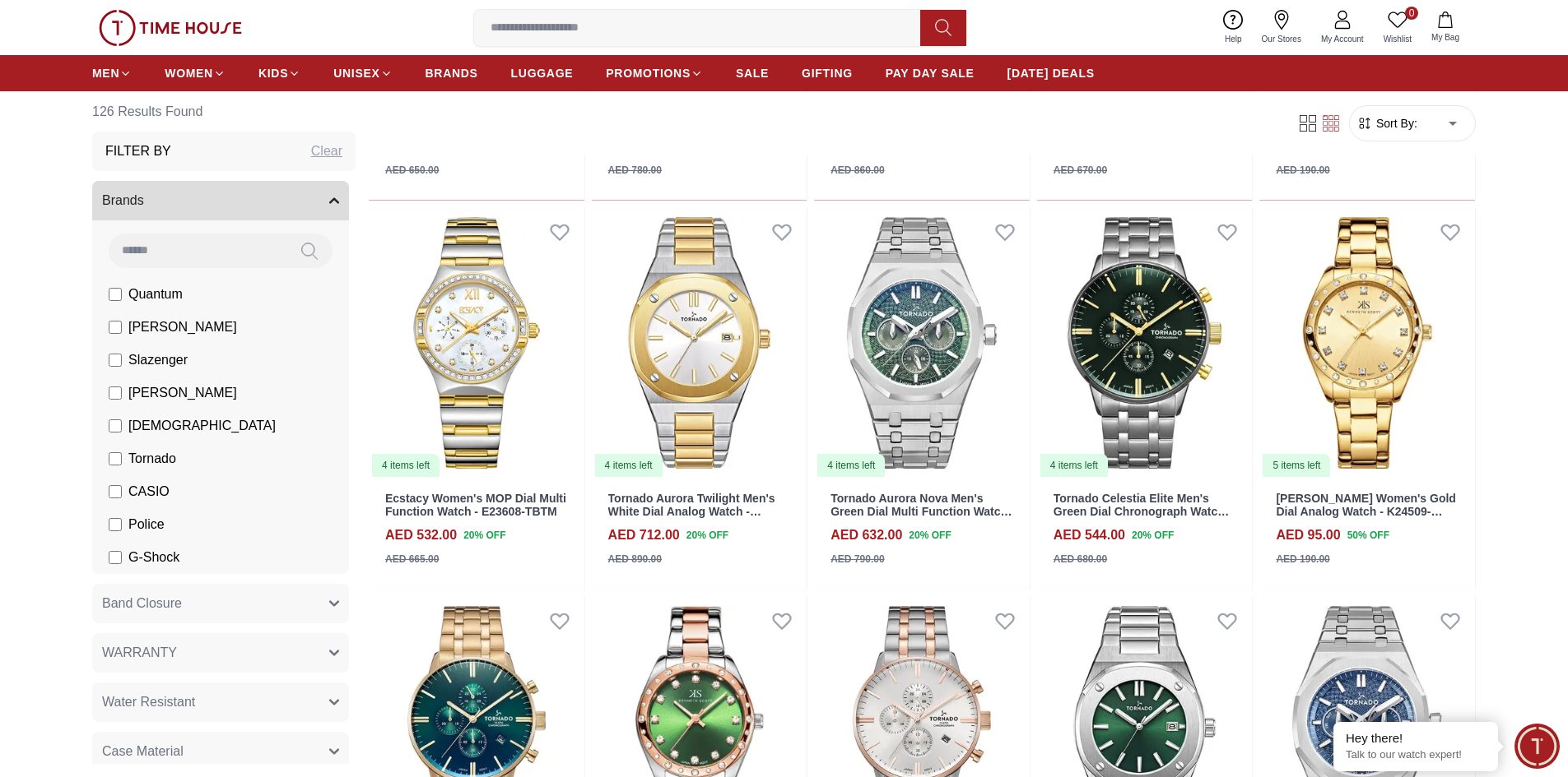
scroll to position [7696, 0]
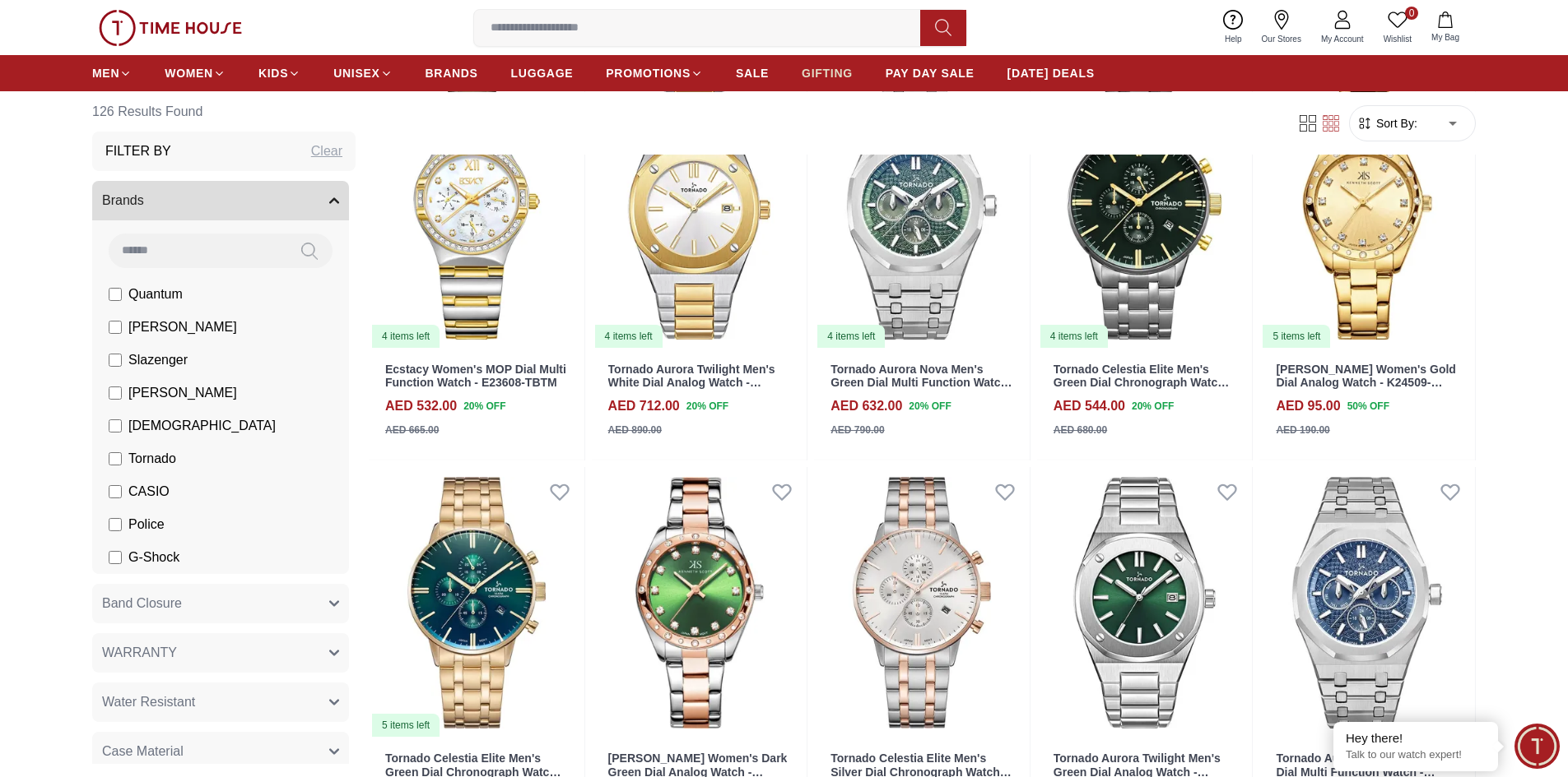
scroll to position [7895, 0]
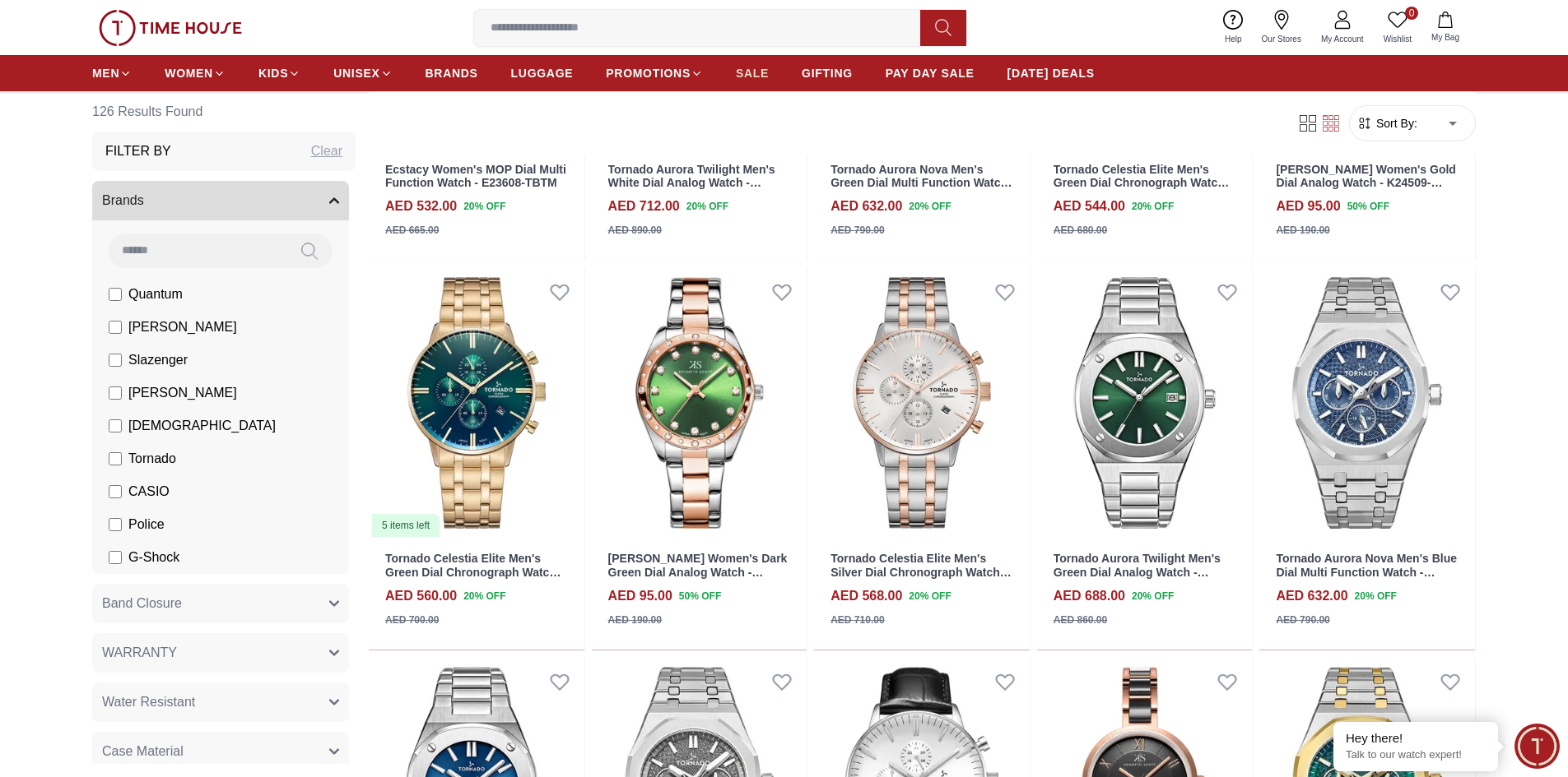
click at [760, 74] on span "SALE" at bounding box center [752, 72] width 33 height 16
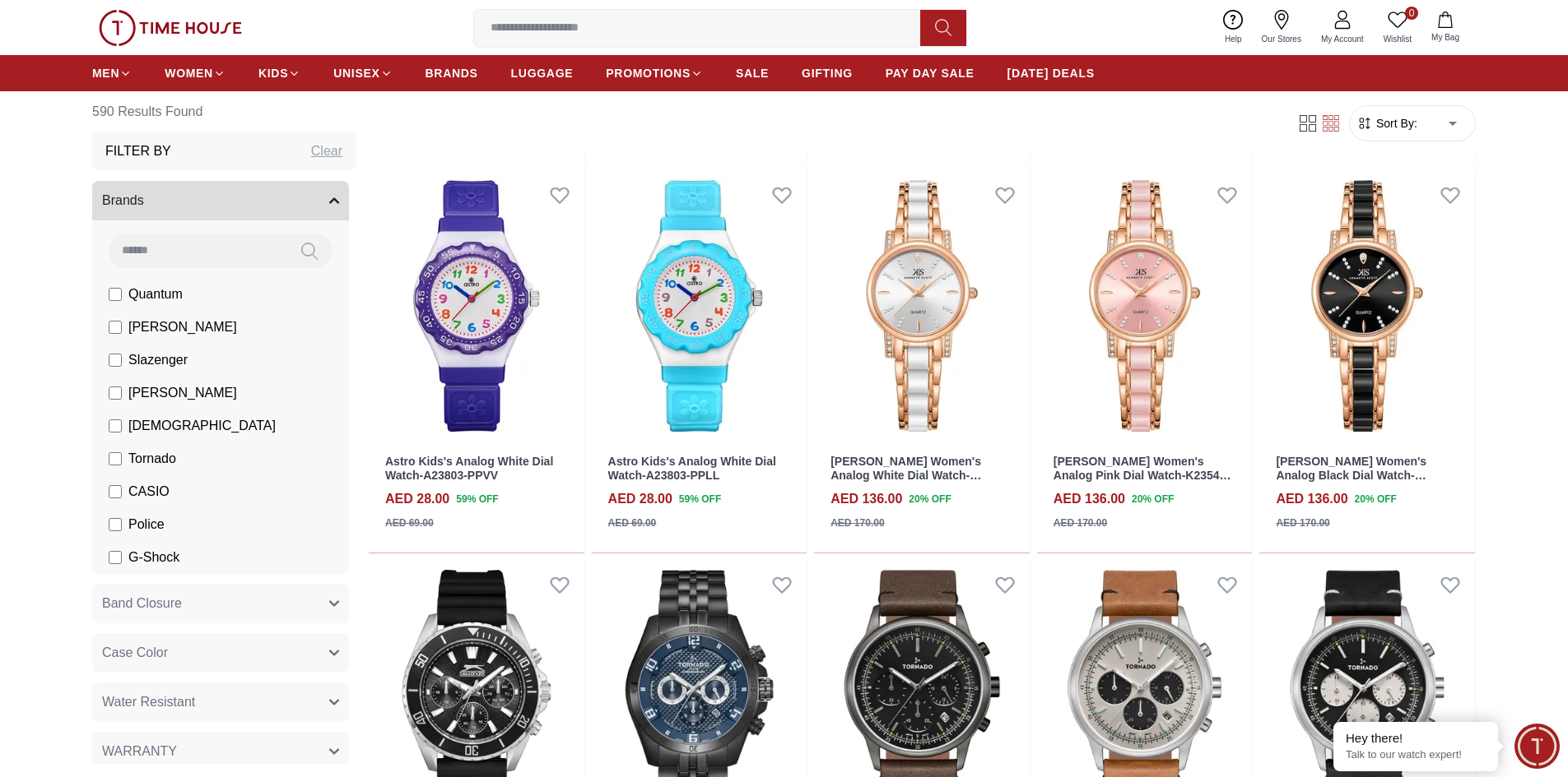
scroll to position [3043, 0]
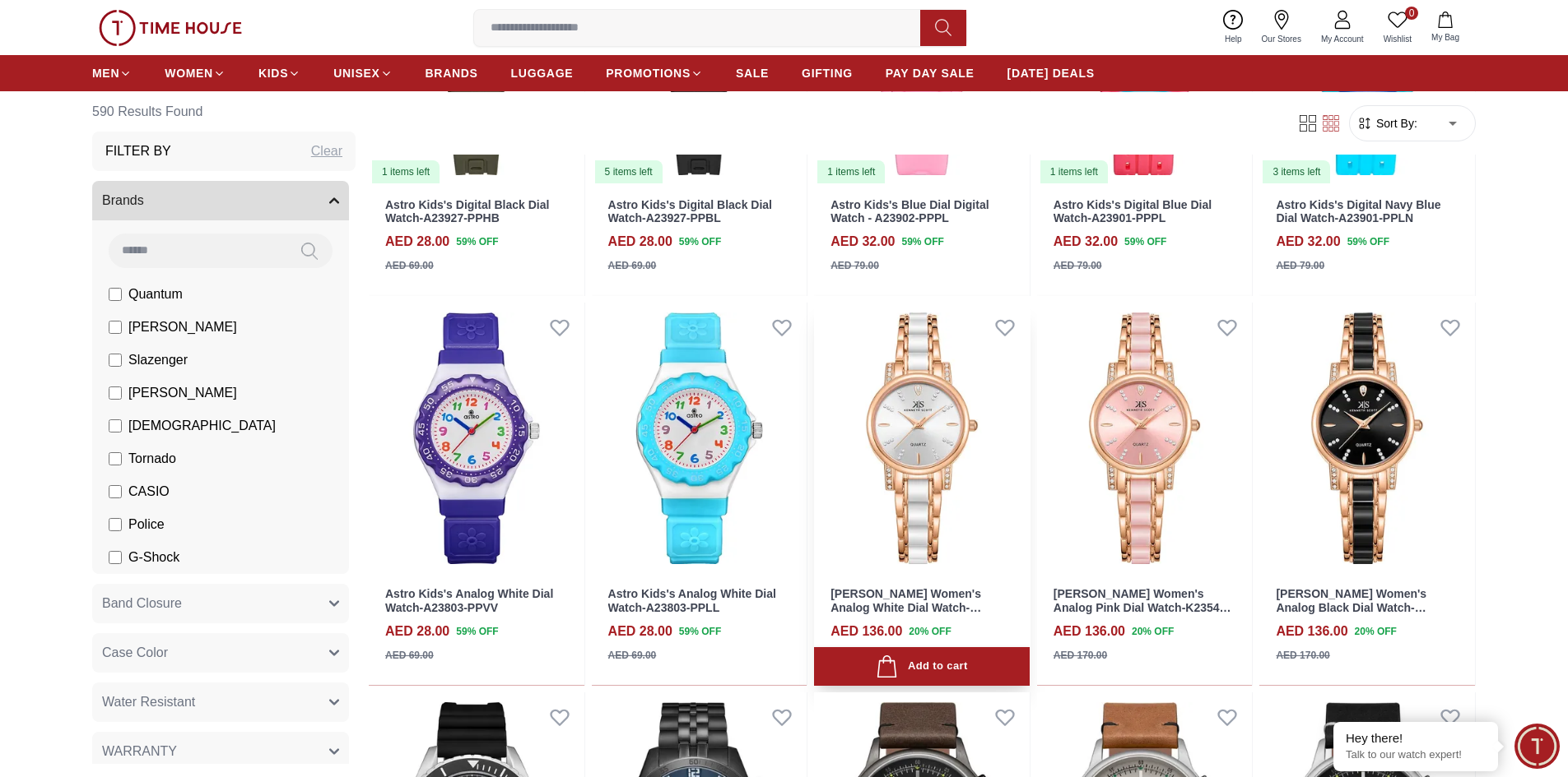
scroll to position [2797, 0]
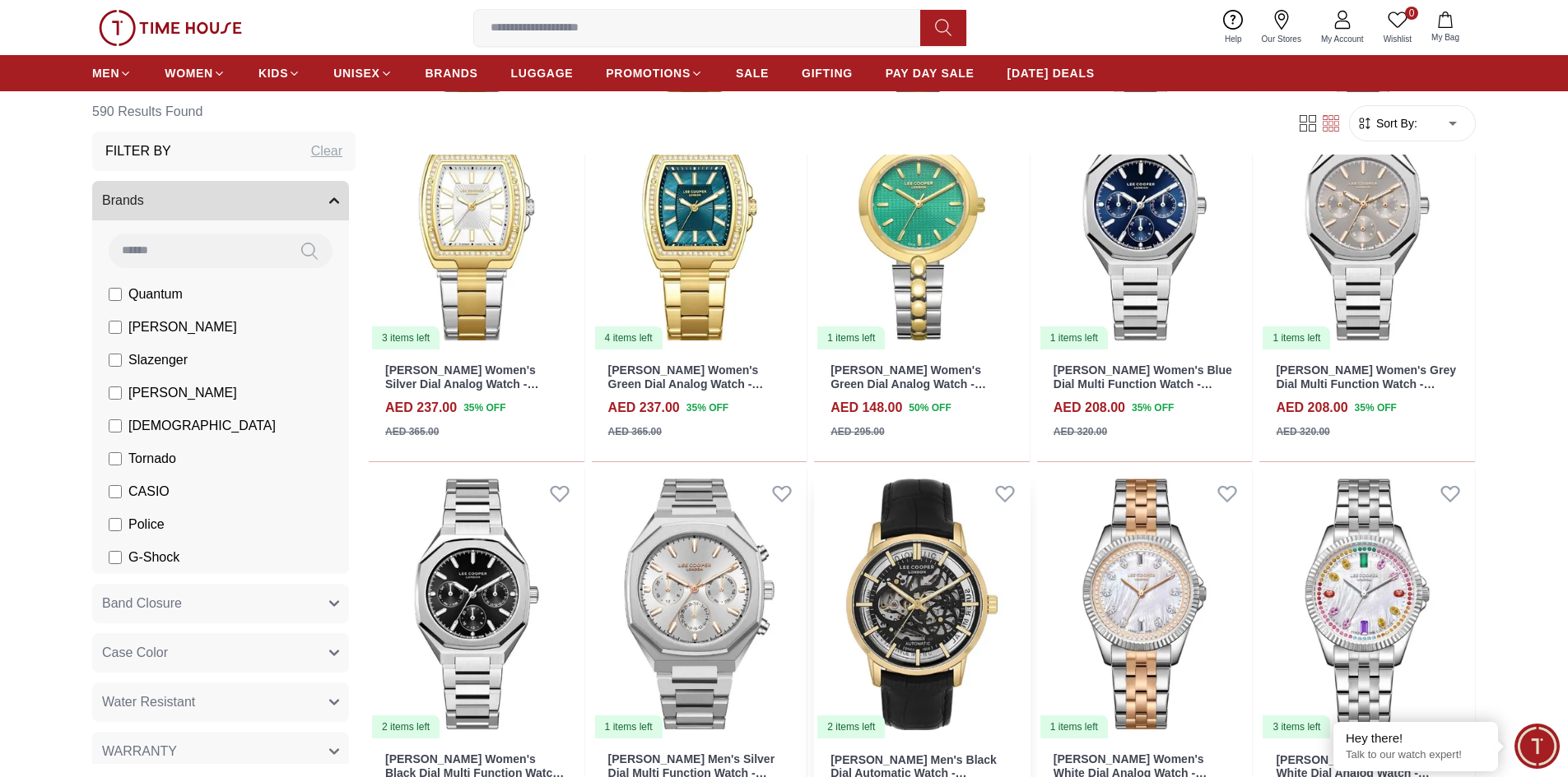
scroll to position [4852, 0]
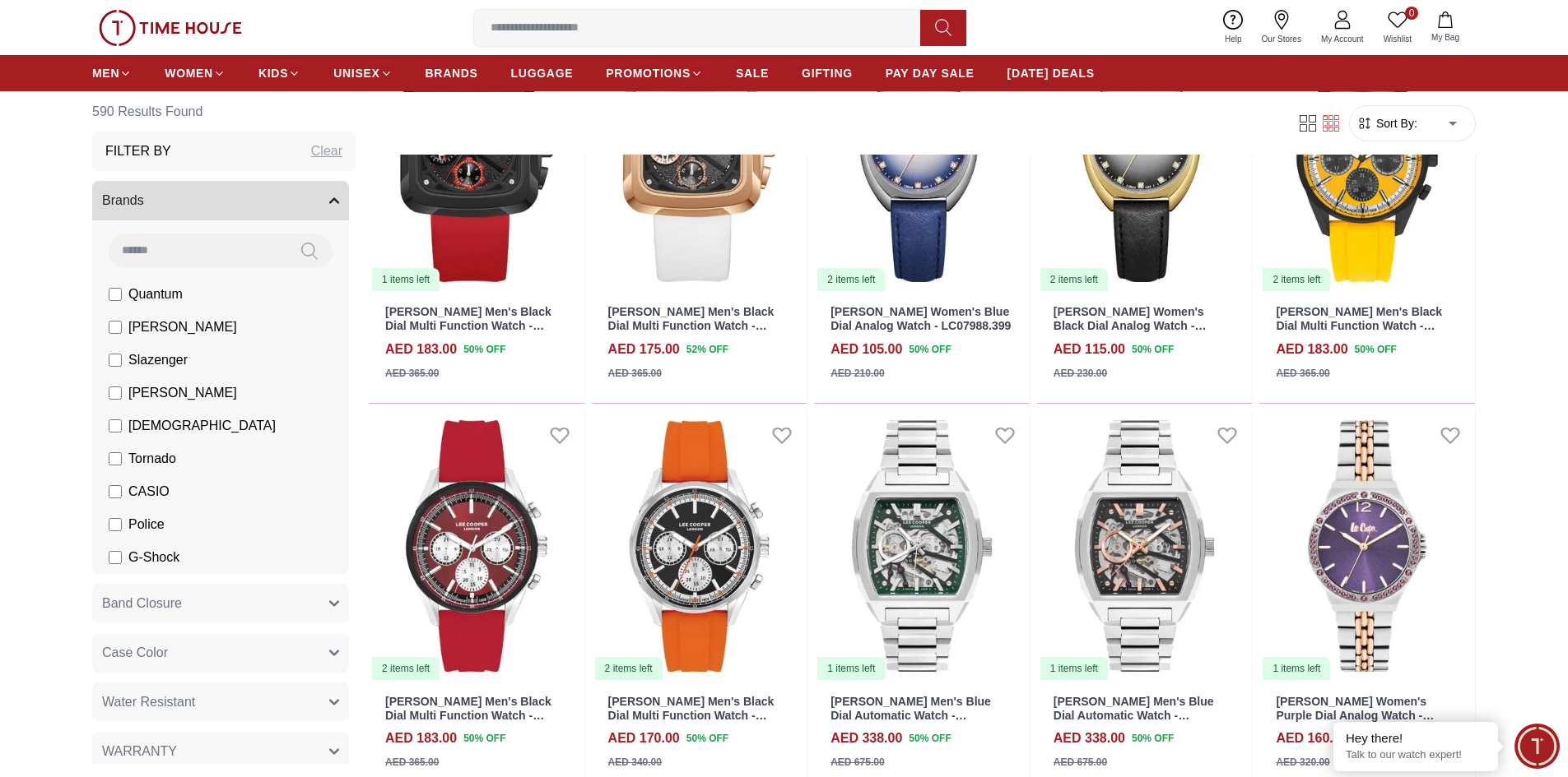
scroll to position [6662, 0]
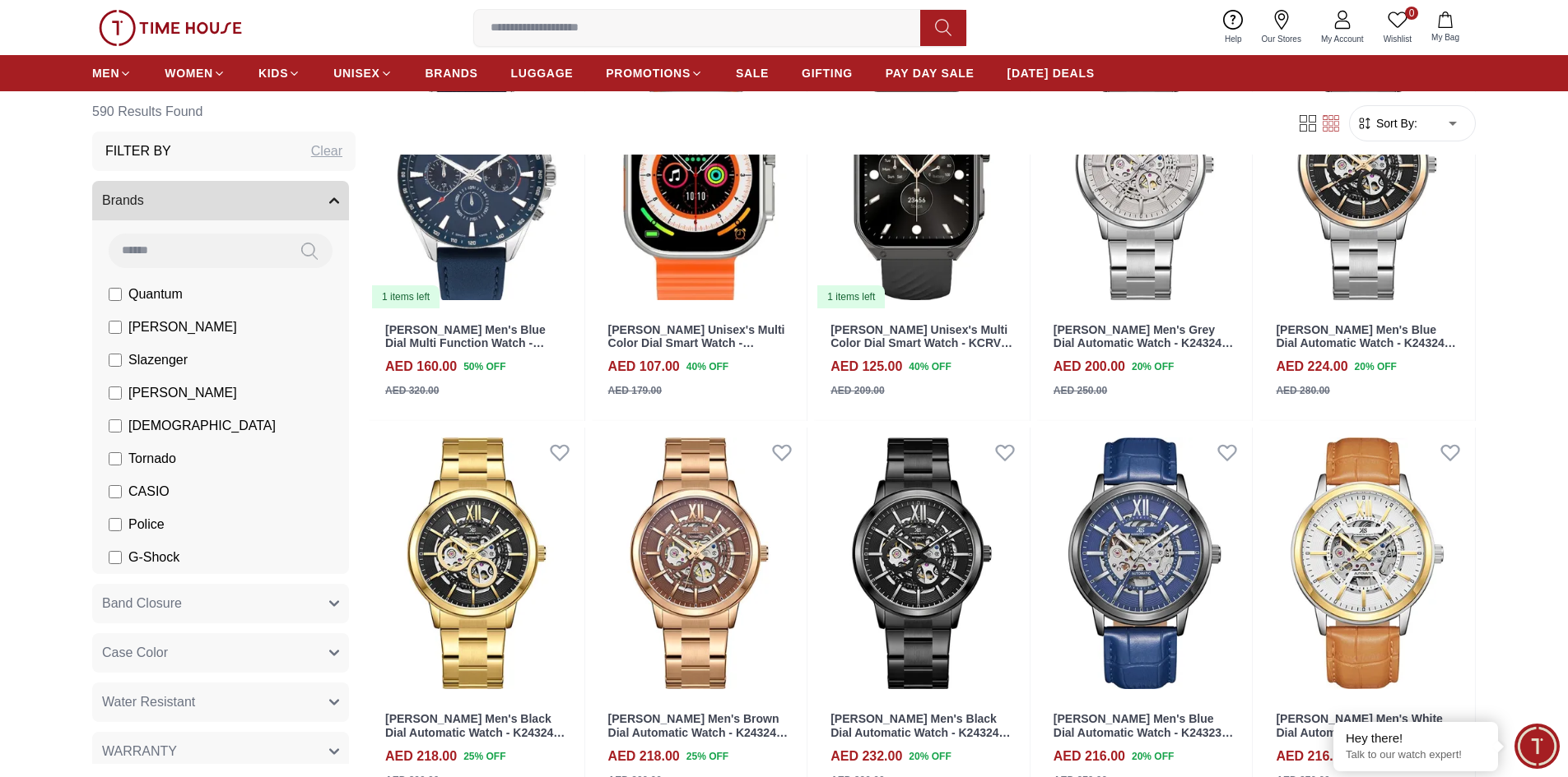
scroll to position [9376, 0]
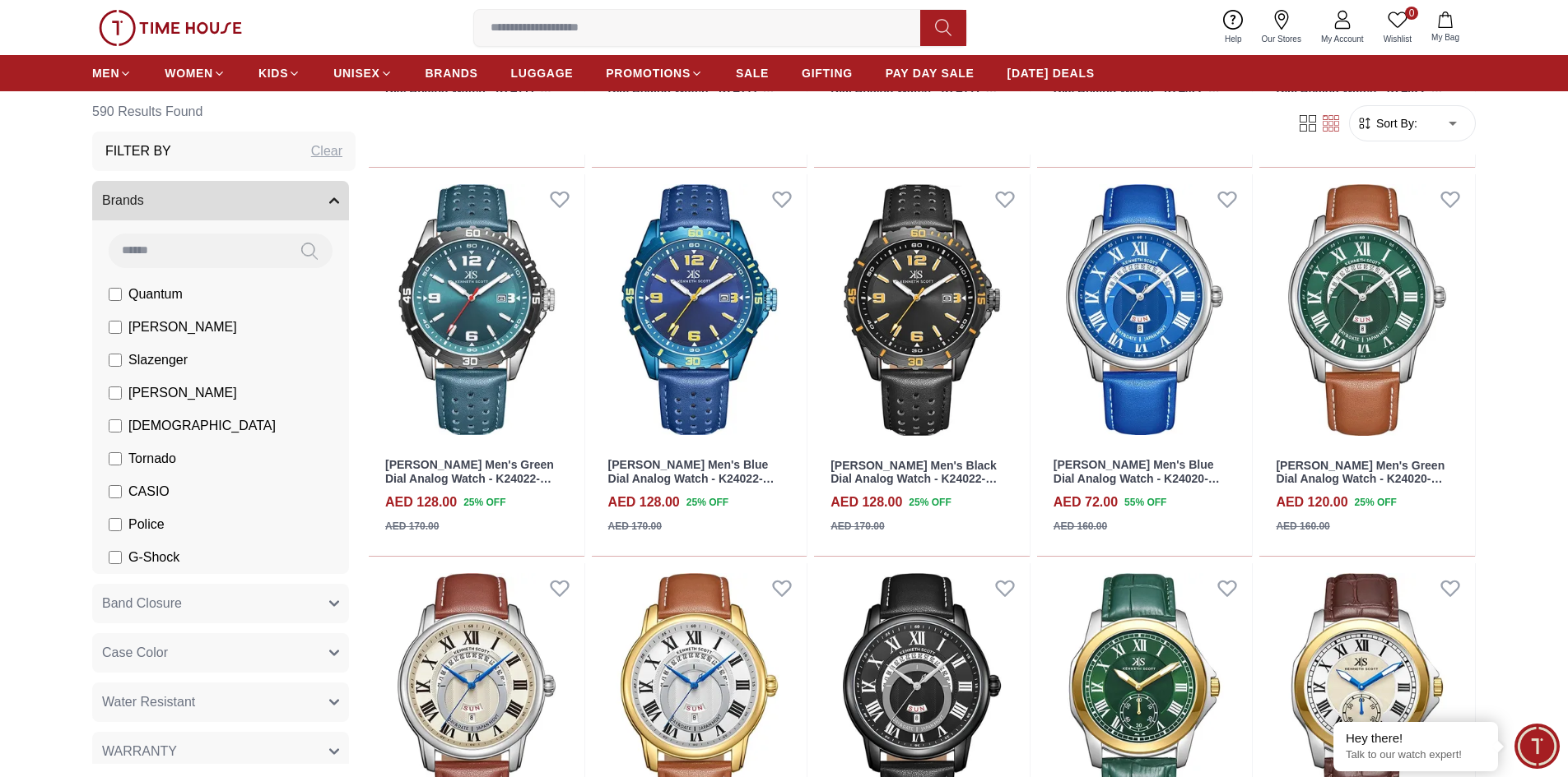
scroll to position [11679, 0]
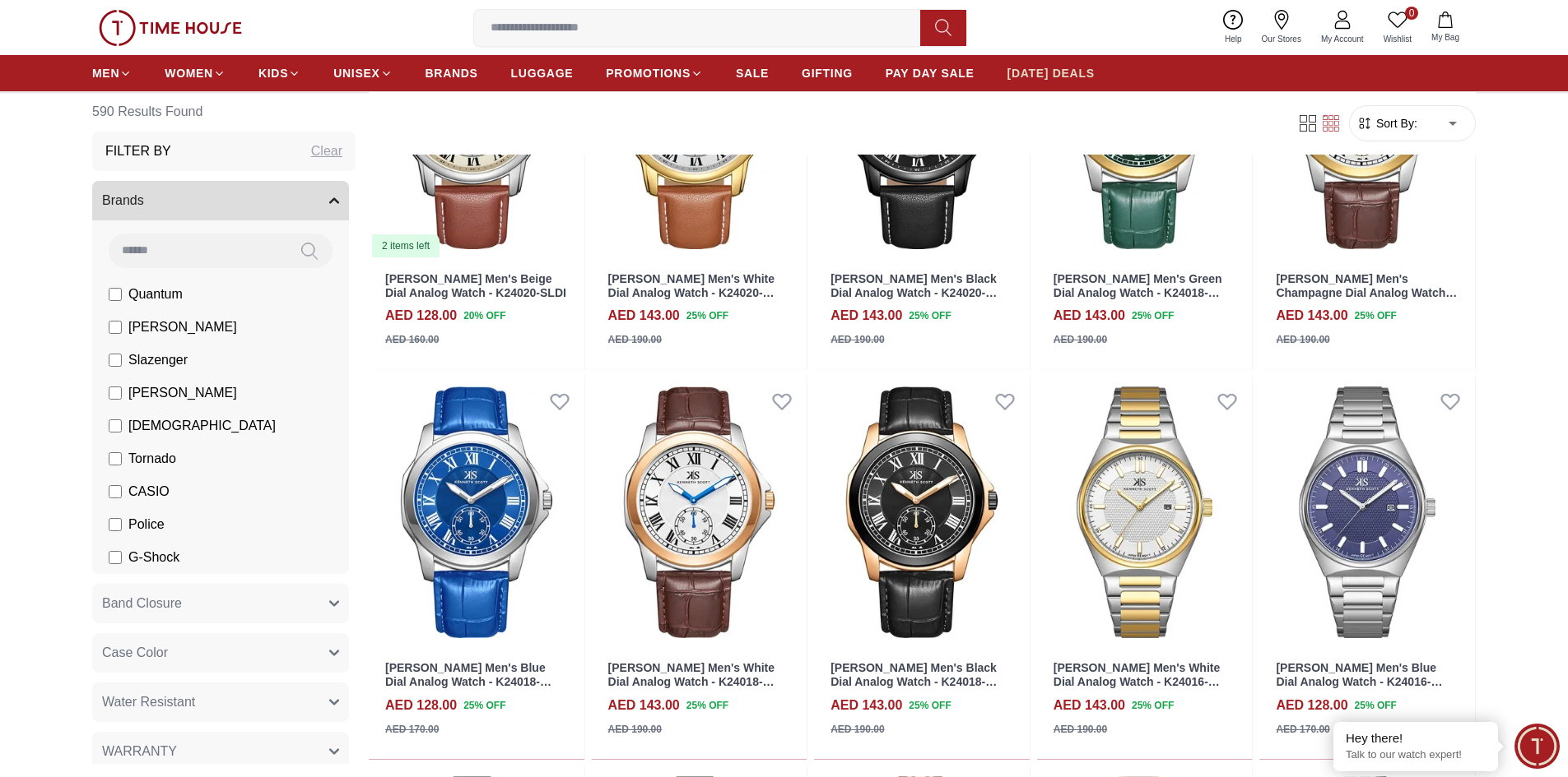
click at [1017, 80] on span "[DATE] DEALS" at bounding box center [1050, 72] width 88 height 16
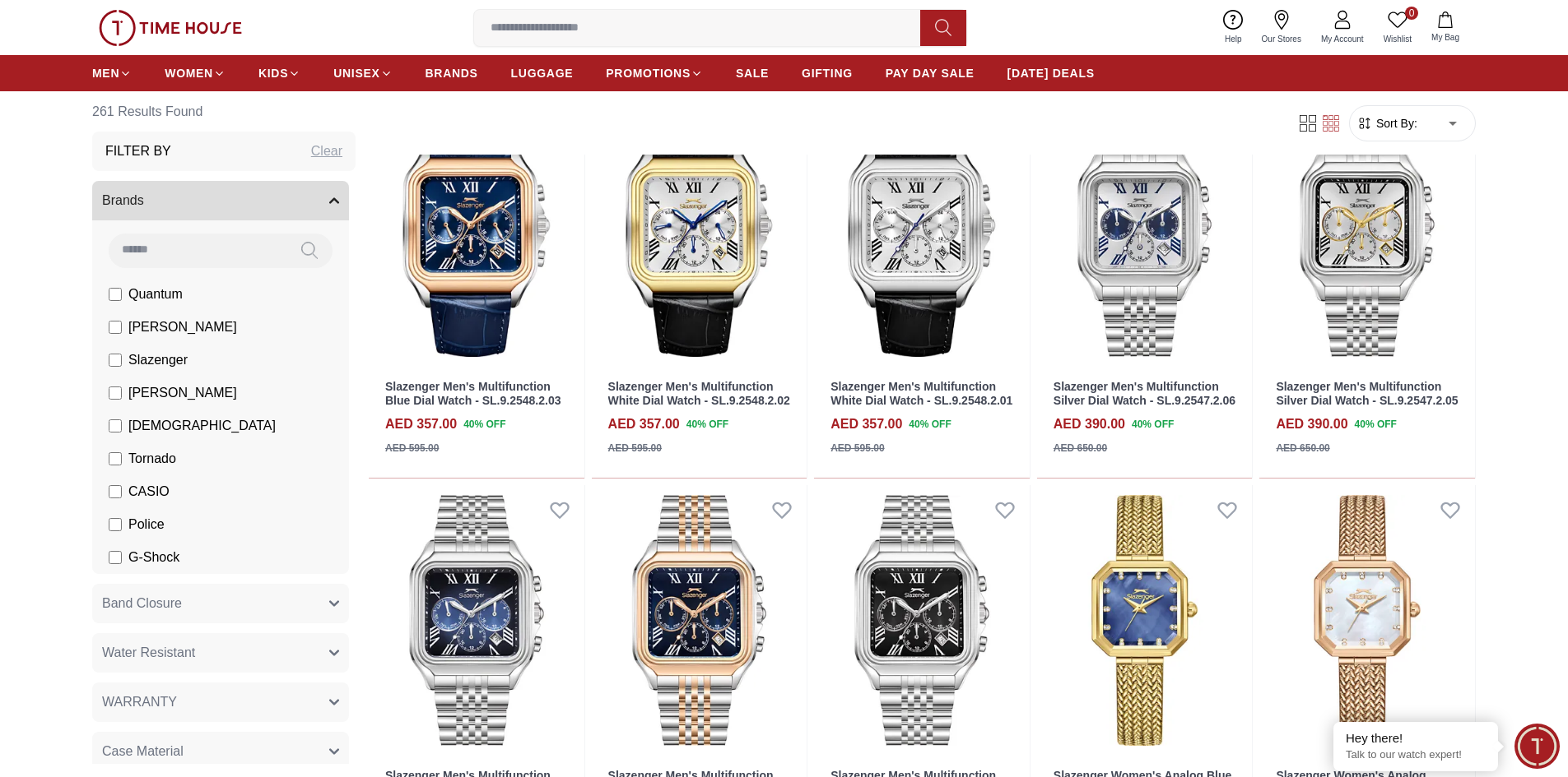
scroll to position [1645, 0]
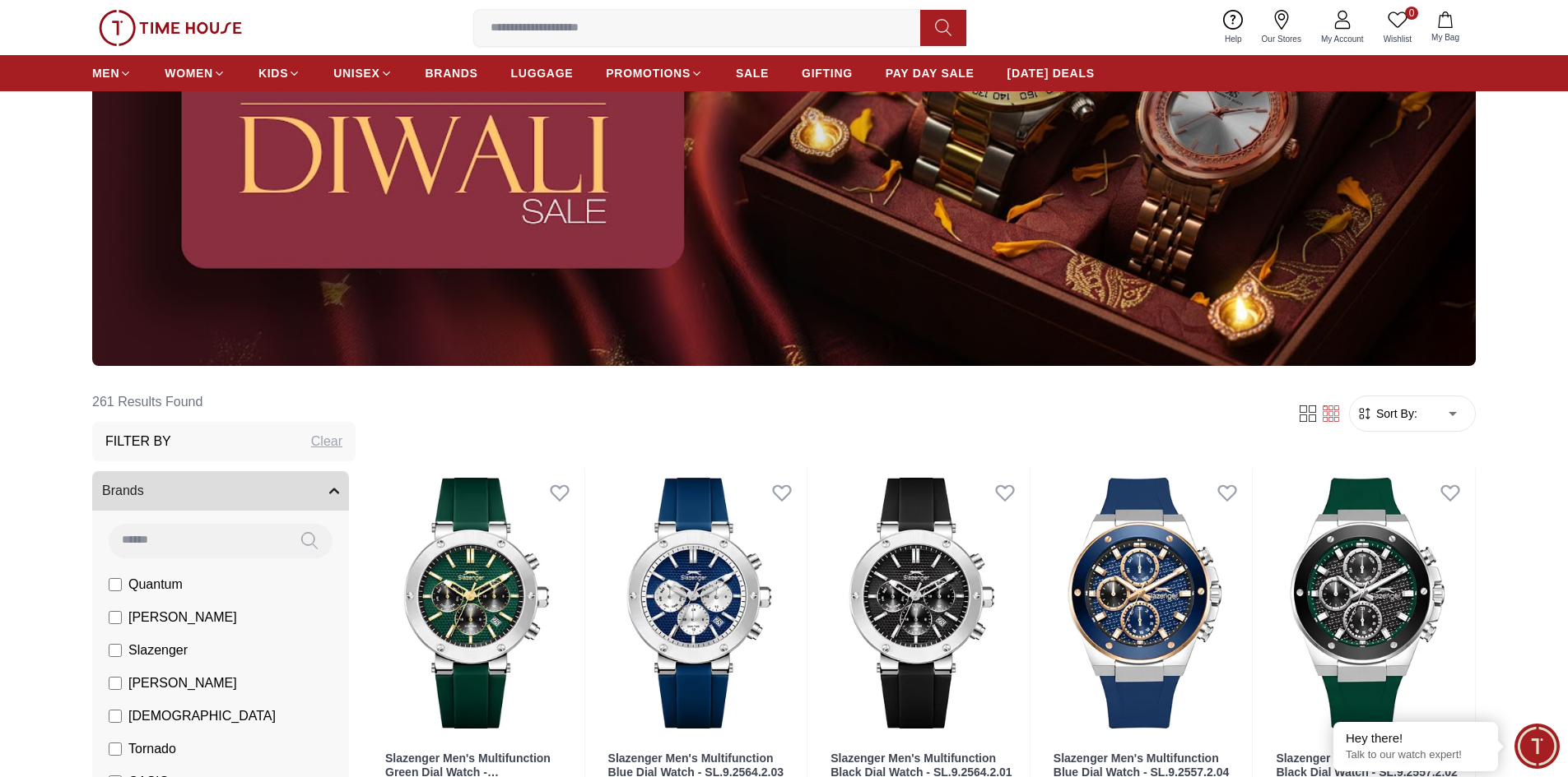
scroll to position [82, 0]
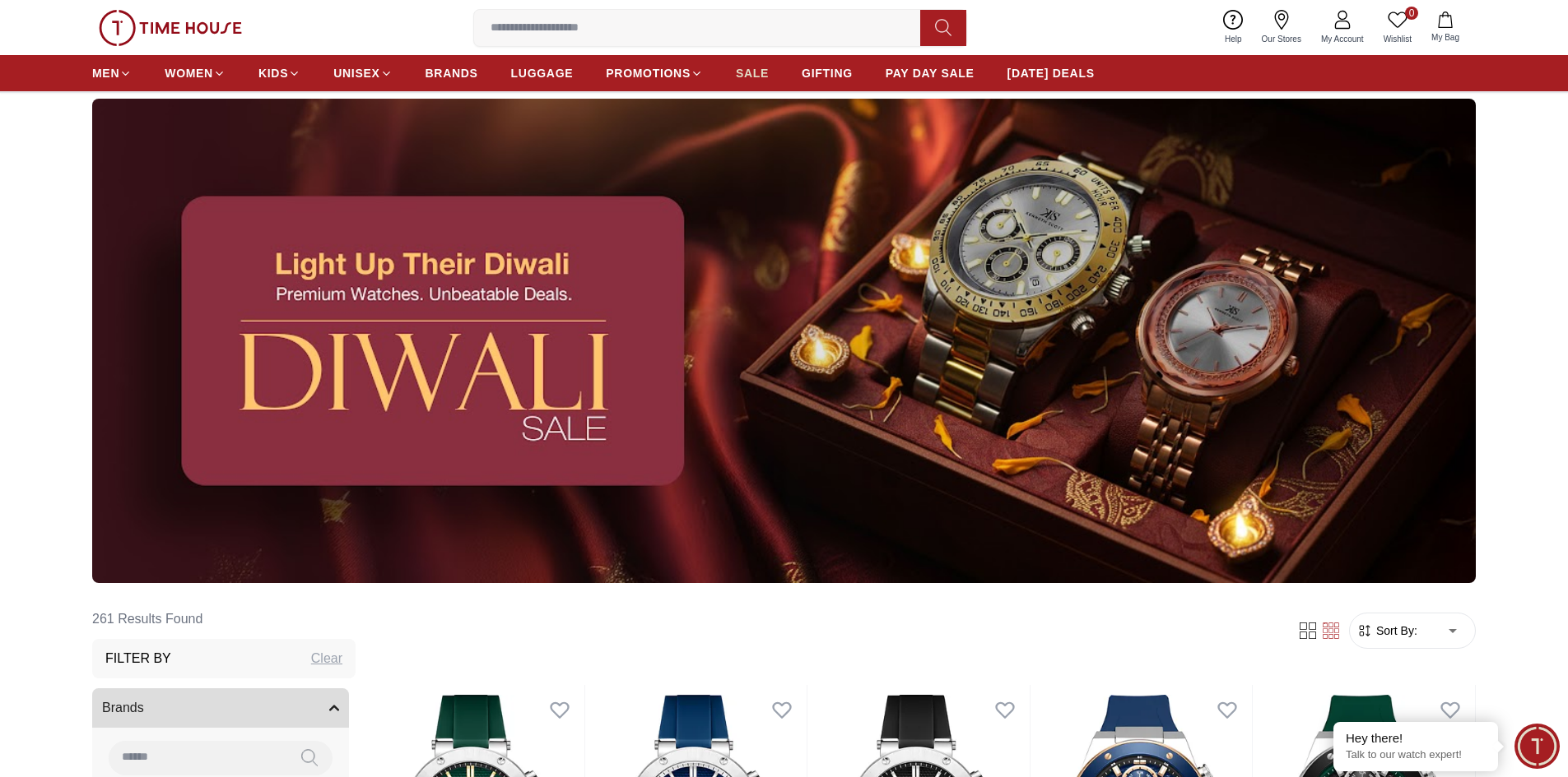
click at [756, 65] on link "SALE" at bounding box center [752, 72] width 33 height 29
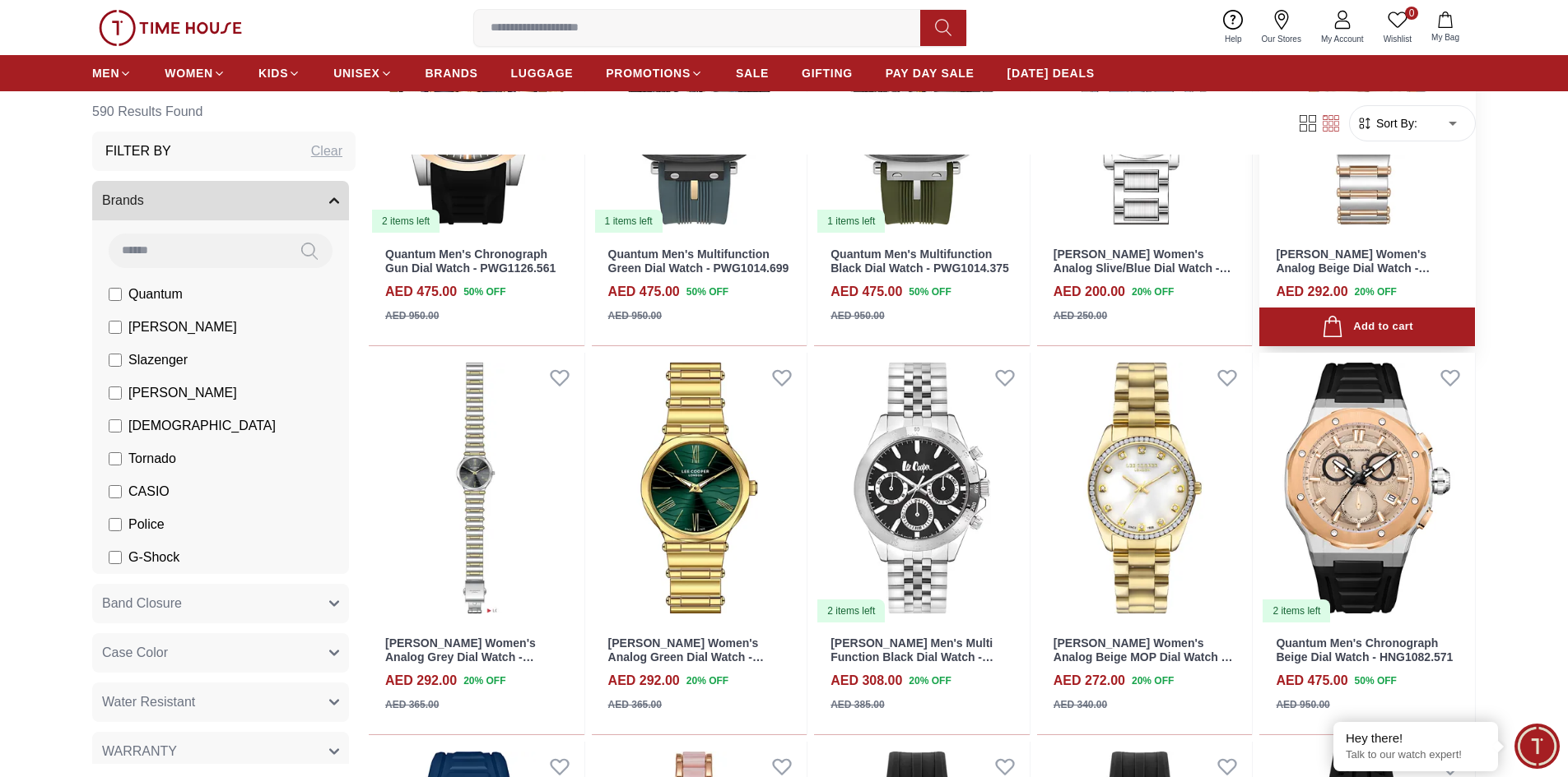
scroll to position [822, 0]
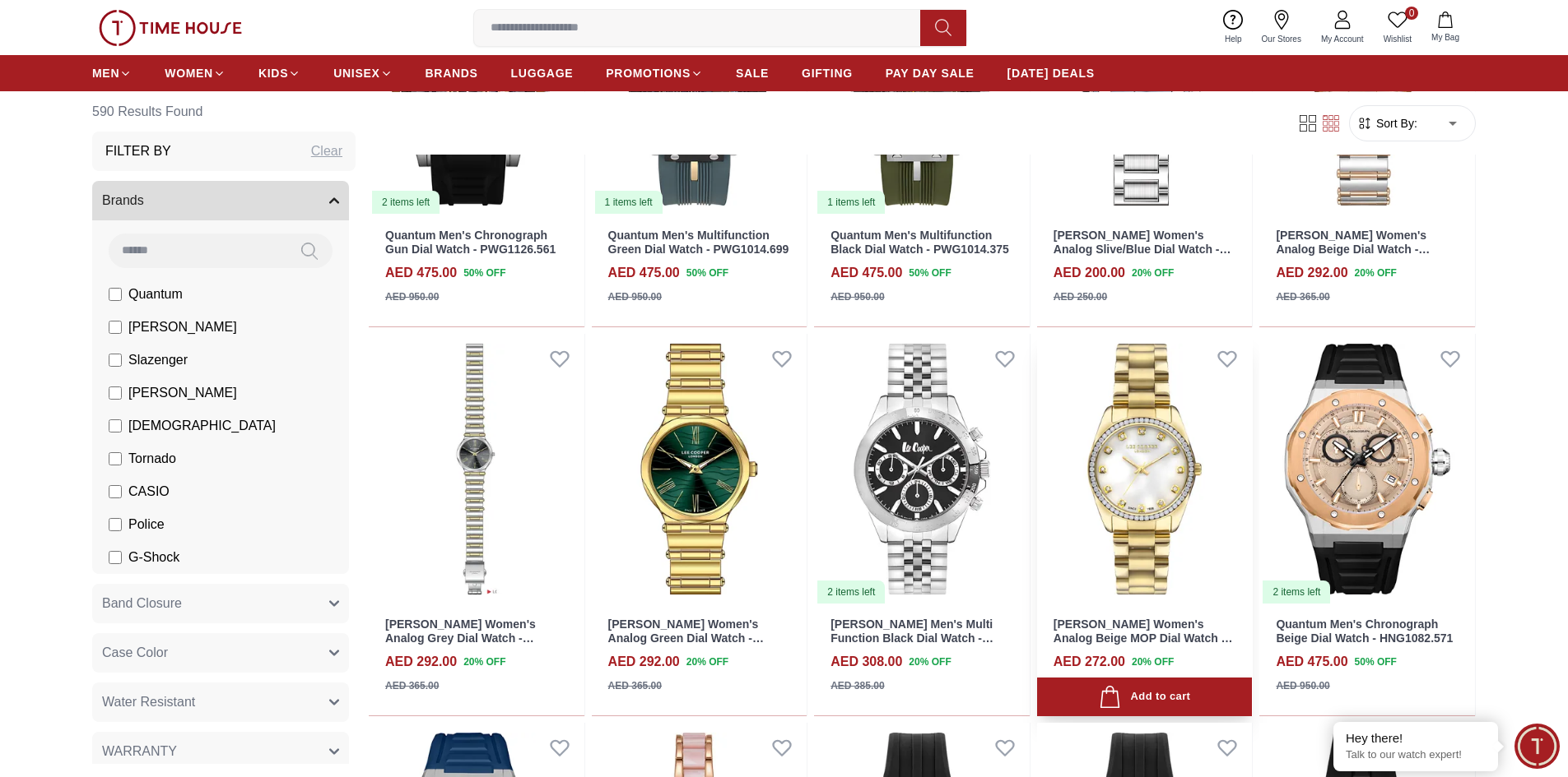
click at [1213, 510] on img at bounding box center [1144, 469] width 216 height 272
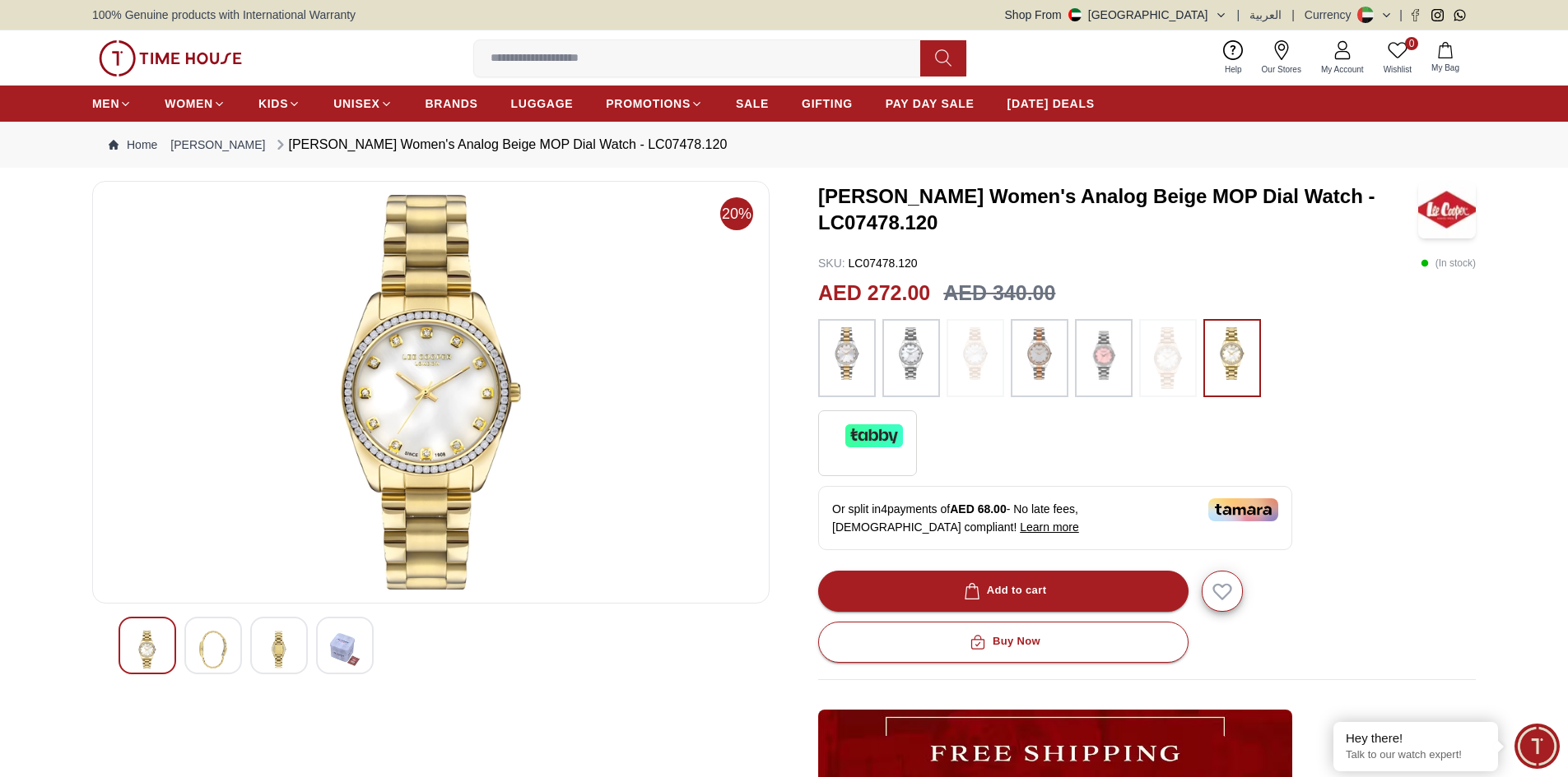
click at [1044, 371] on img at bounding box center [1039, 354] width 41 height 53
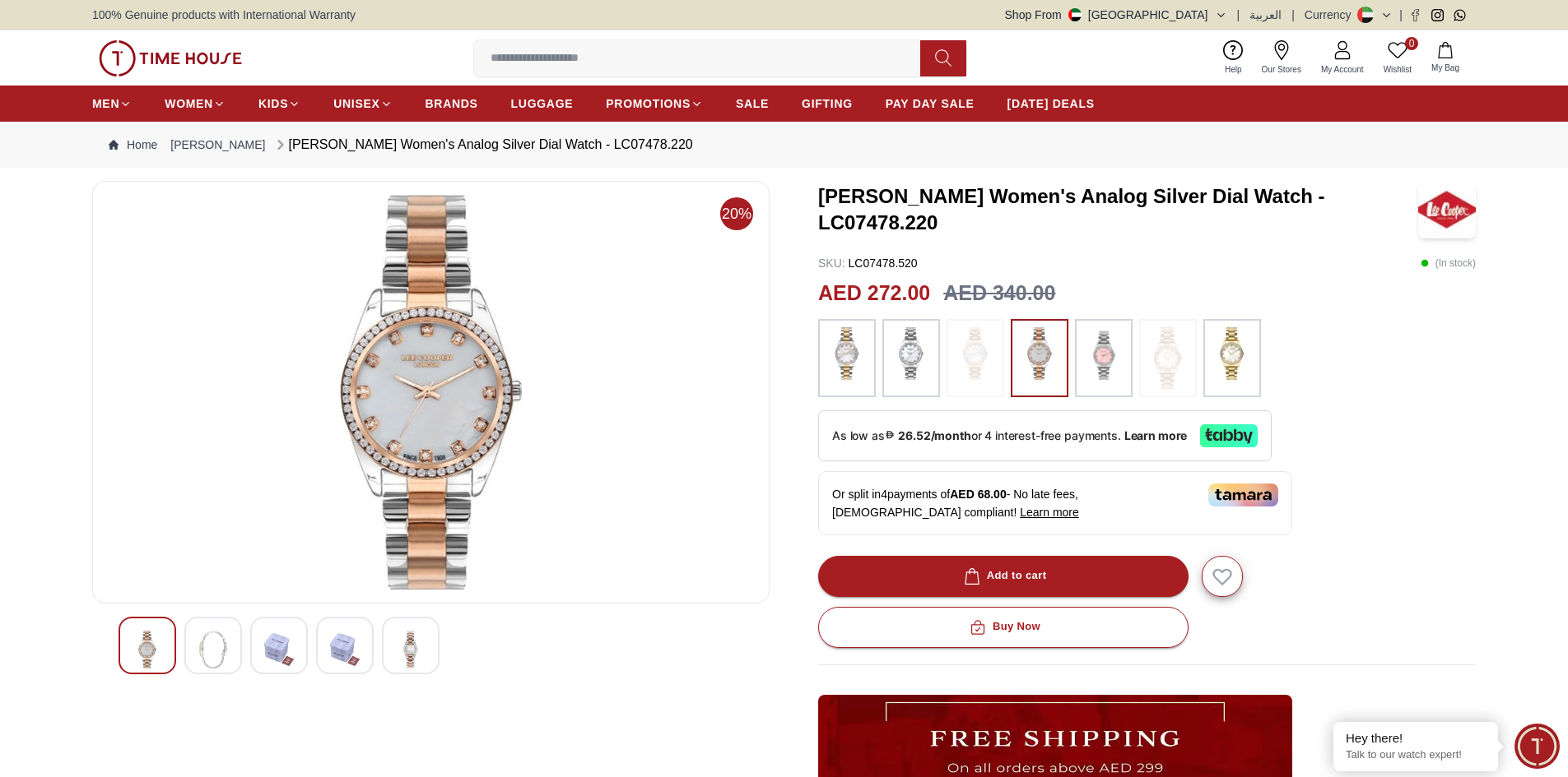
click at [1248, 343] on img at bounding box center [1232, 354] width 41 height 53
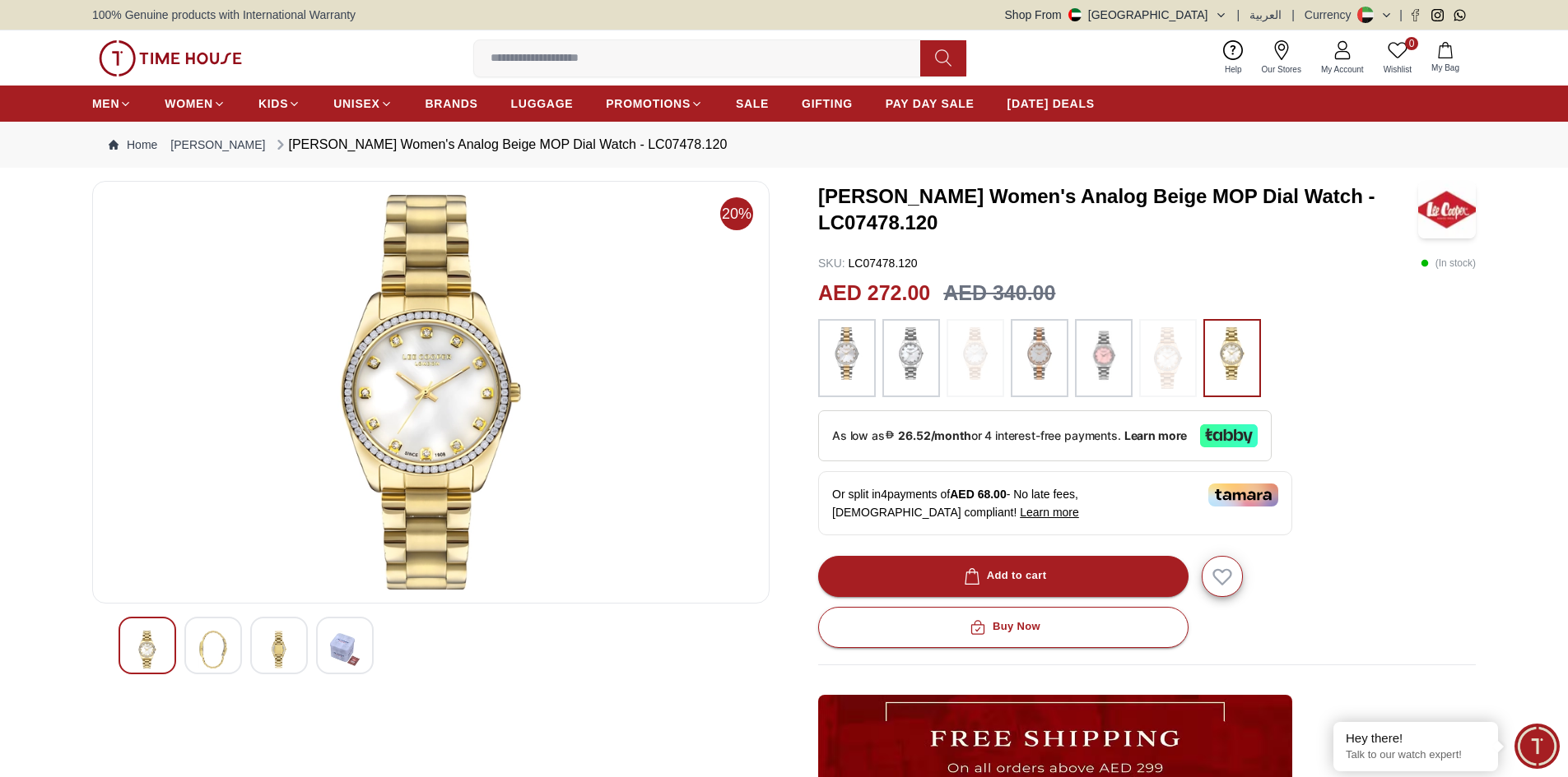
click at [285, 644] on img at bounding box center [279, 650] width 29 height 38
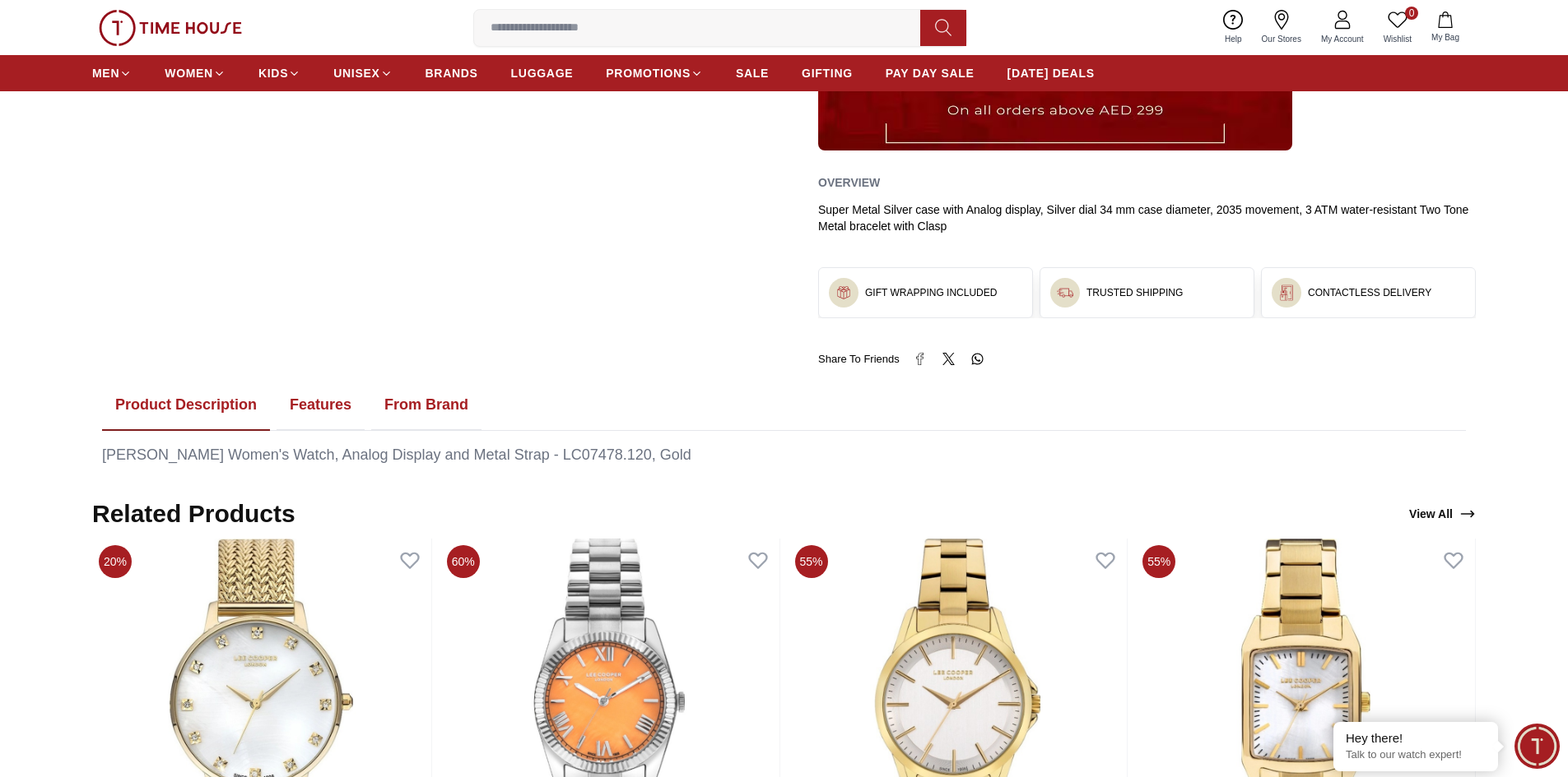
scroll to position [987, 0]
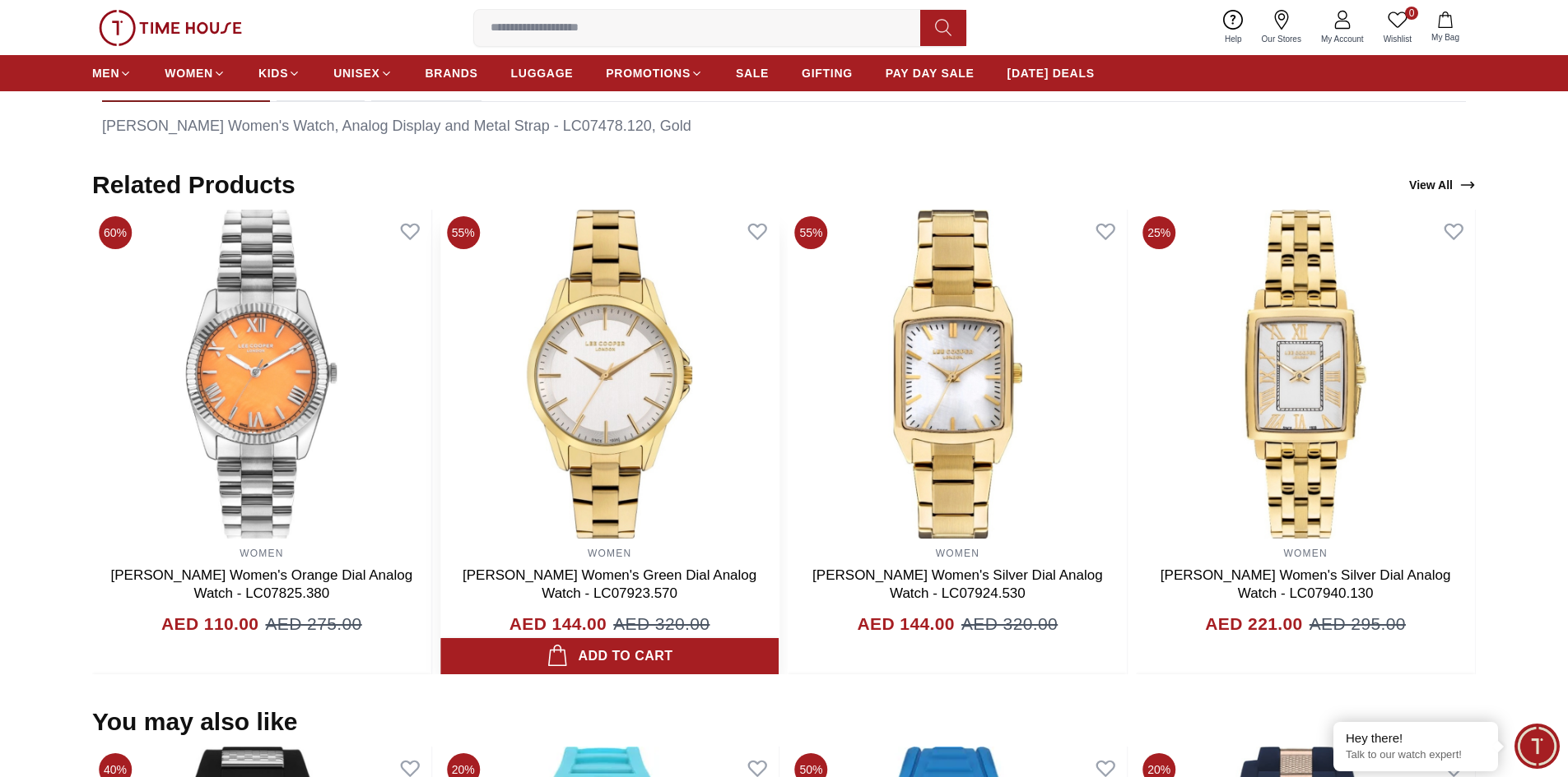
click at [621, 406] on img at bounding box center [610, 374] width 339 height 329
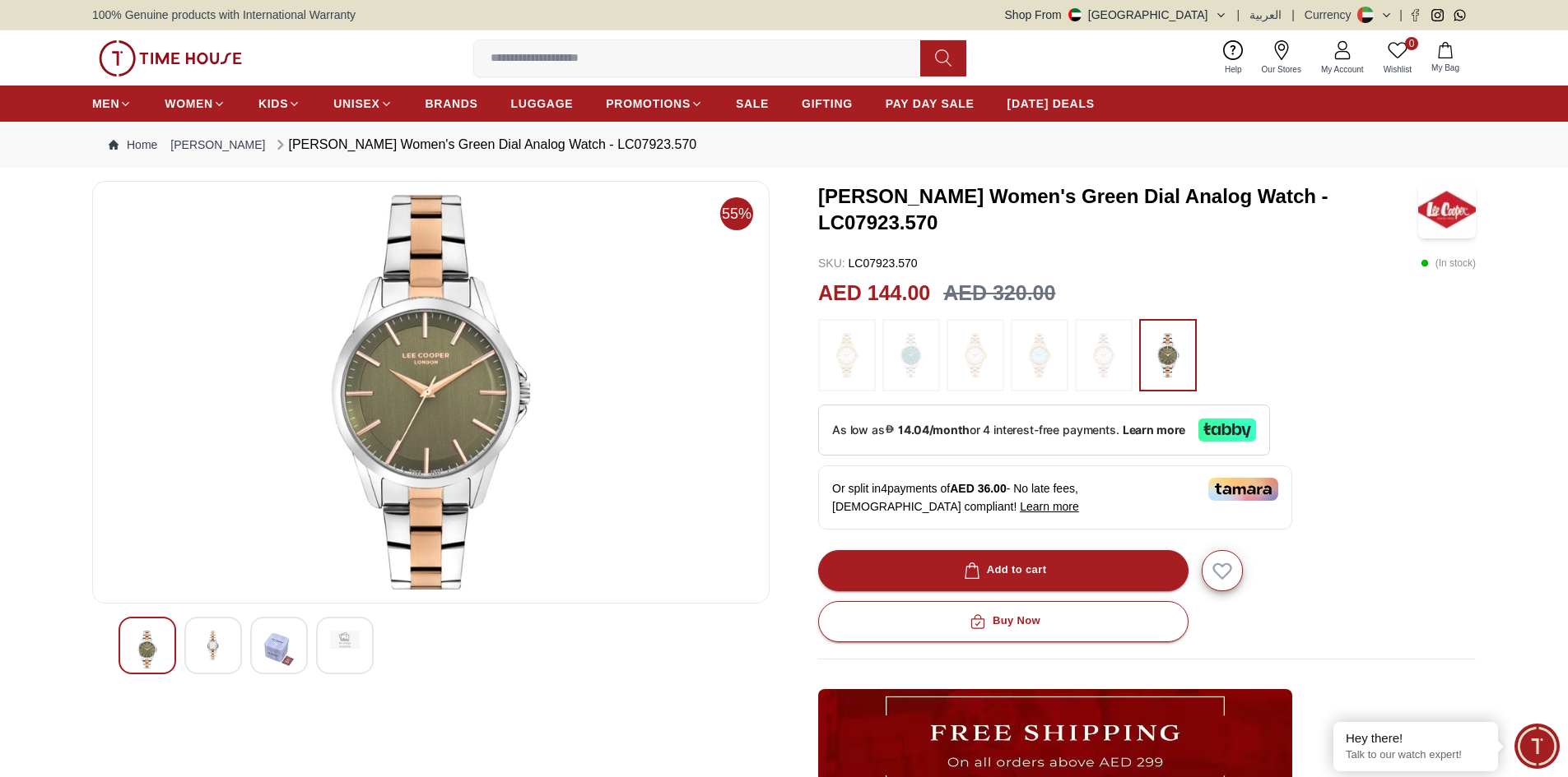
click at [200, 627] on div at bounding box center [213, 645] width 57 height 57
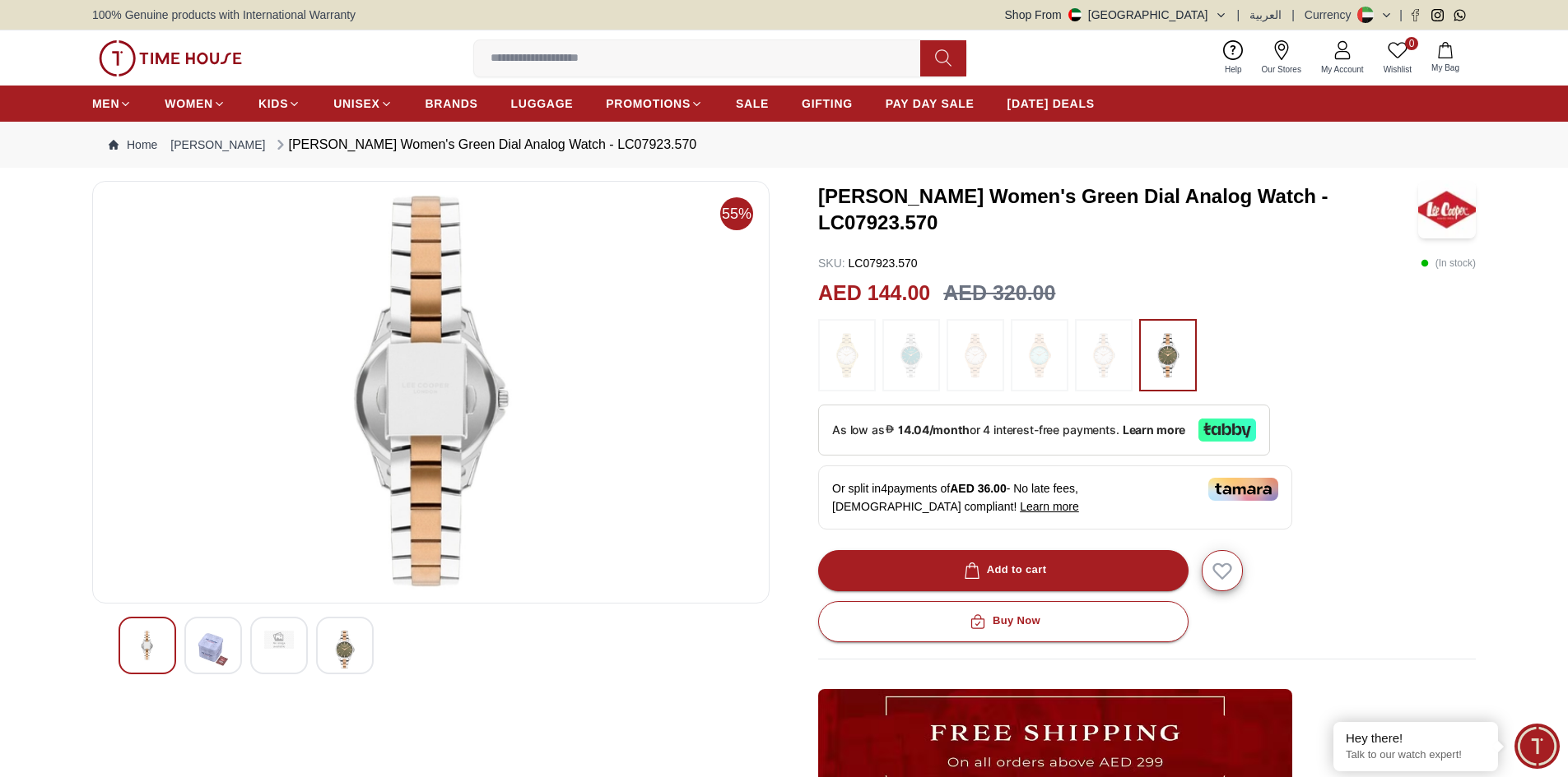
click at [130, 636] on div at bounding box center [147, 645] width 57 height 57
click at [376, 644] on div at bounding box center [431, 645] width 625 height 57
click at [348, 645] on img at bounding box center [344, 650] width 29 height 38
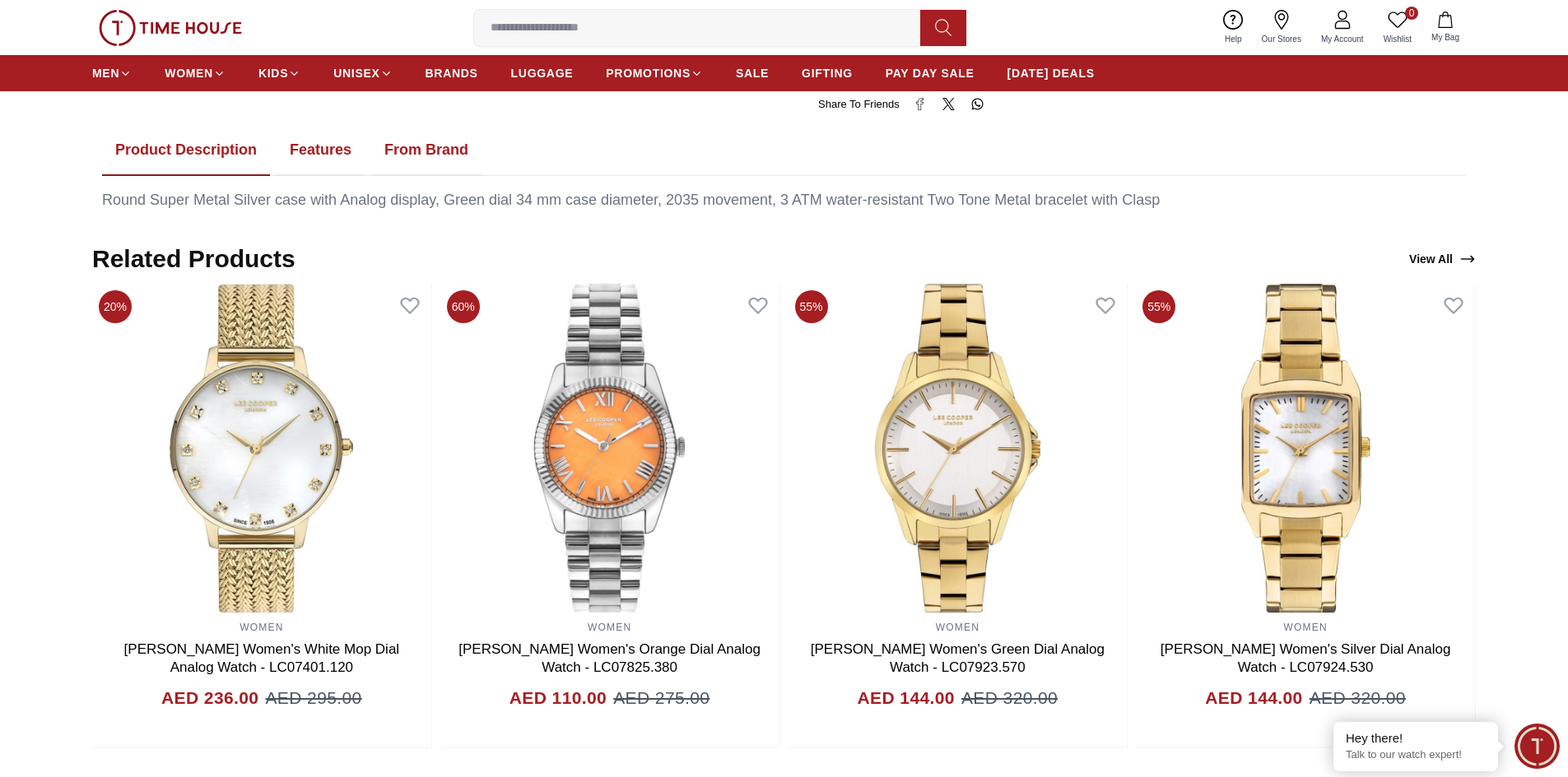
scroll to position [1070, 0]
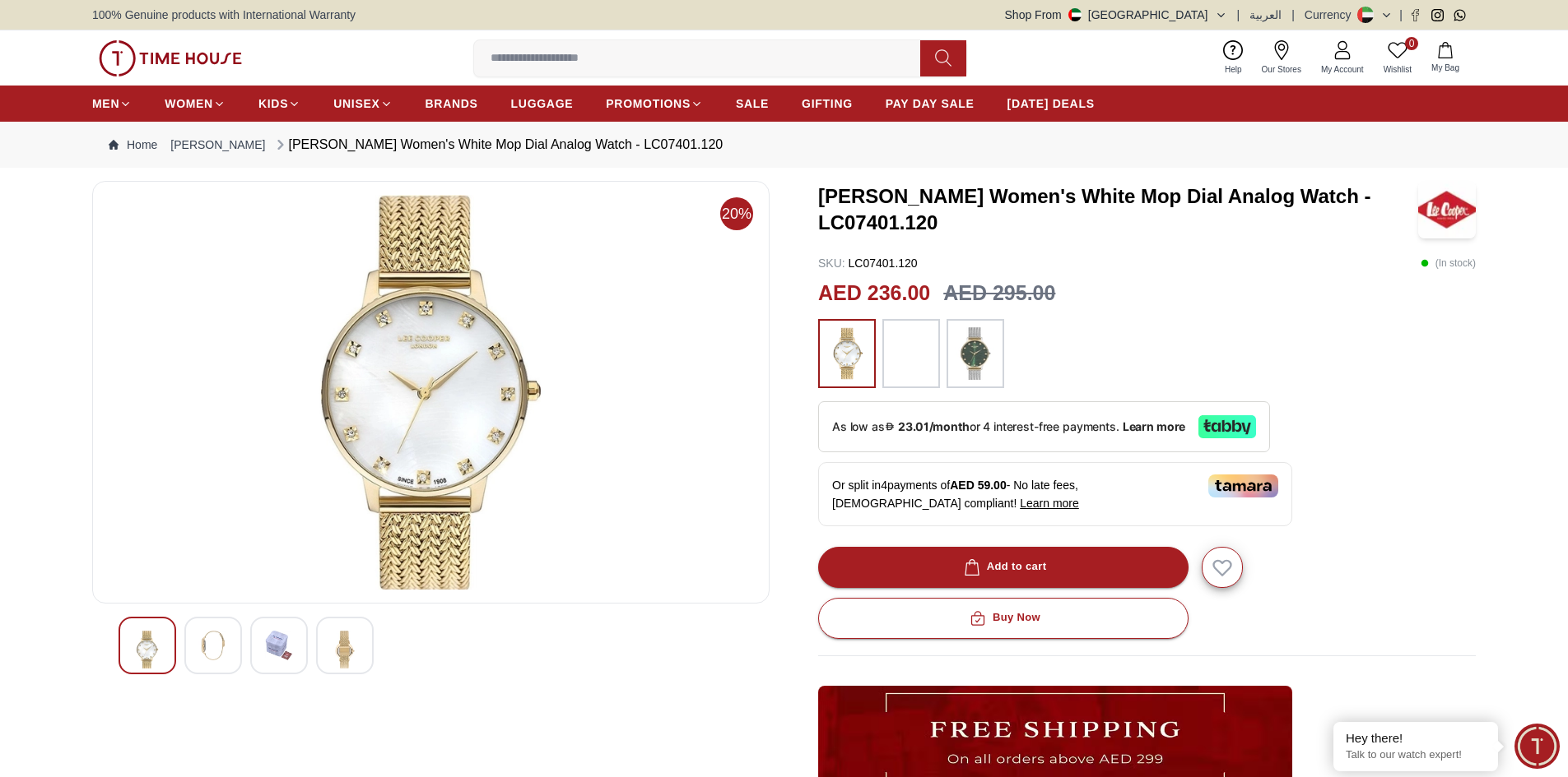
click at [322, 651] on div at bounding box center [344, 645] width 57 height 57
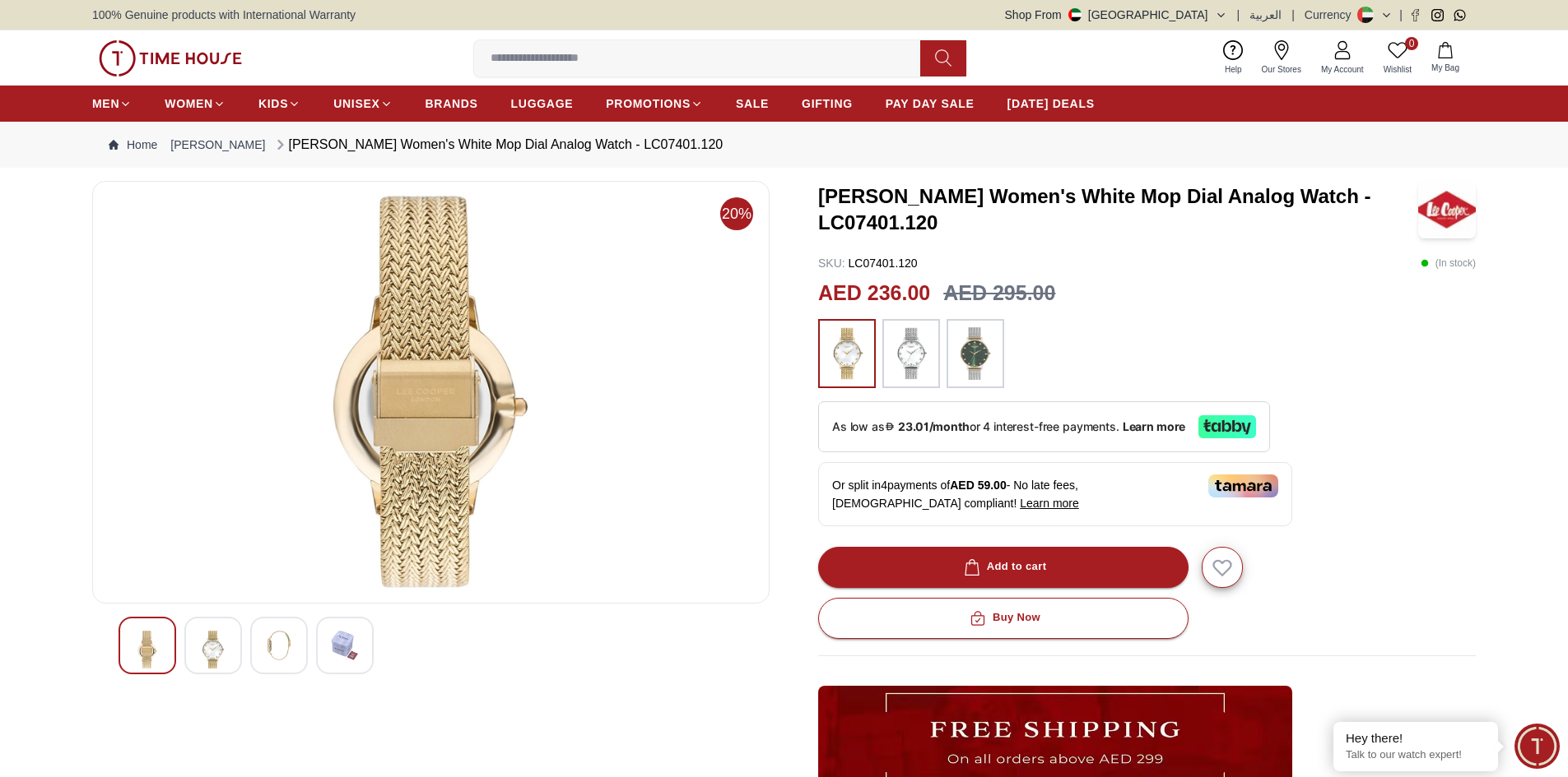
click at [155, 655] on img at bounding box center [147, 650] width 29 height 38
click at [222, 643] on img at bounding box center [213, 650] width 29 height 38
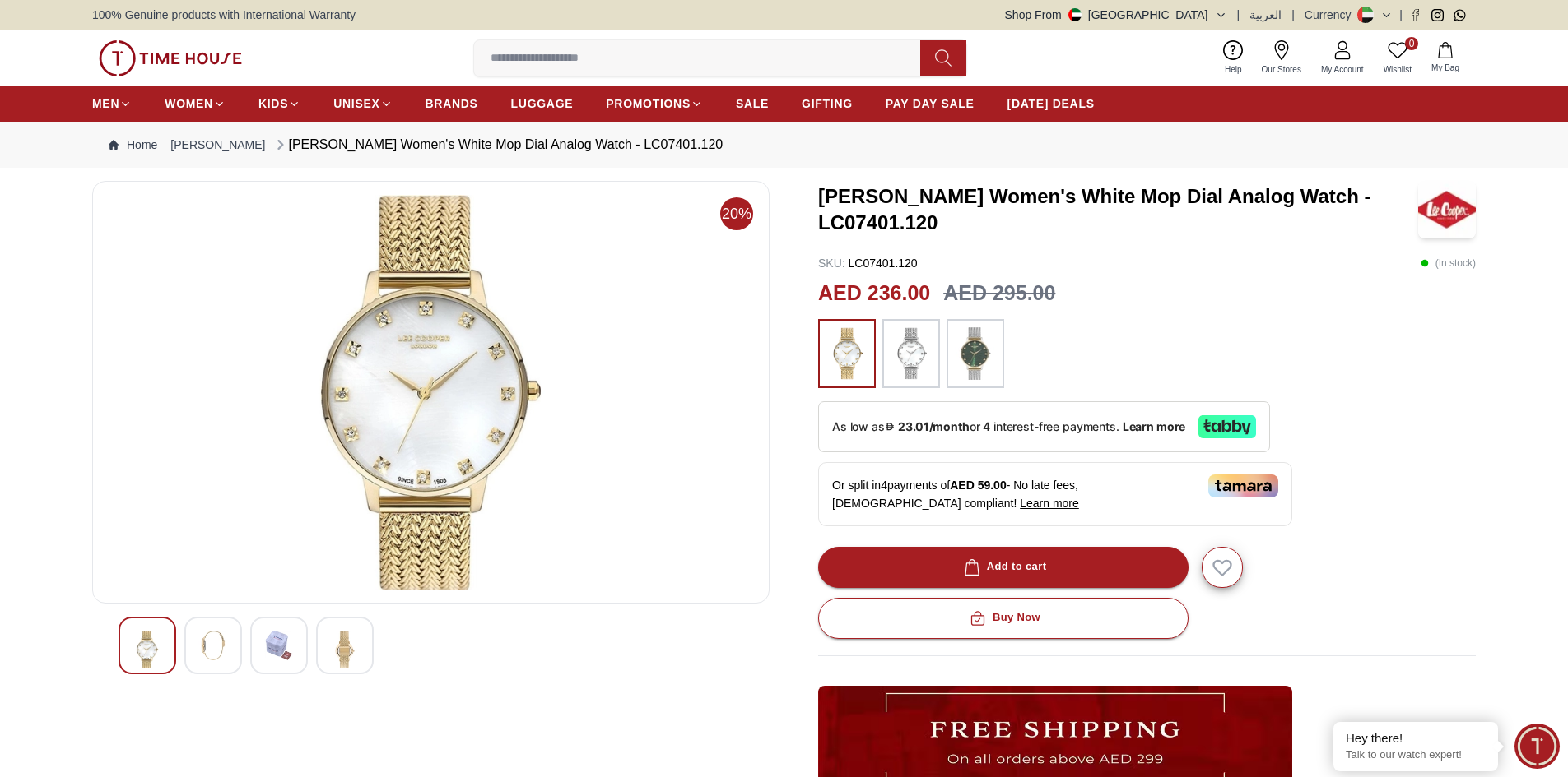
click at [36, 147] on div "Home [PERSON_NAME] [PERSON_NAME] Women's White Mop Dial Analog Watch - LC07401.…" at bounding box center [784, 144] width 1568 height 46
